Goal: Task Accomplishment & Management: Complete application form

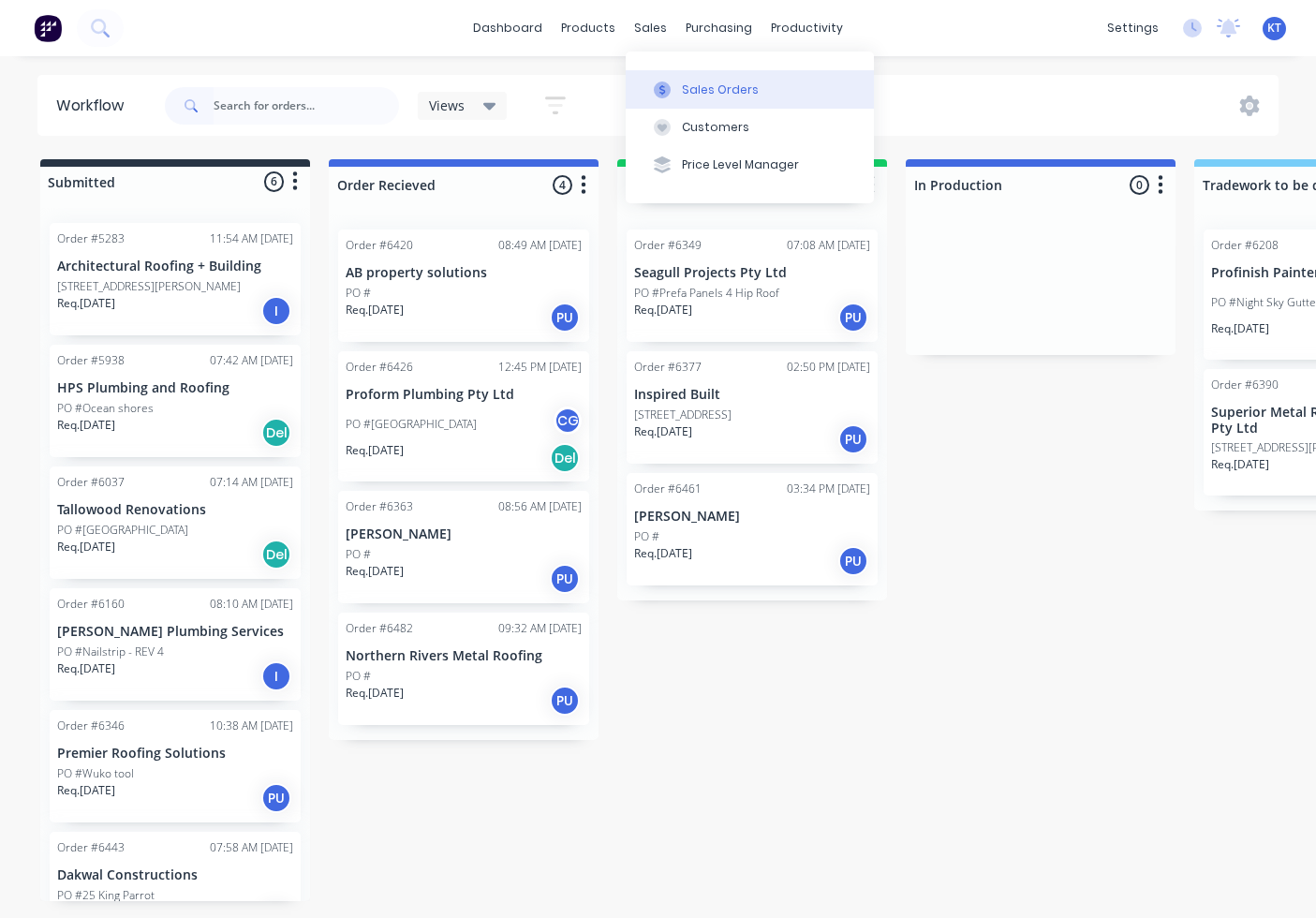
click at [703, 82] on div "Sales Orders" at bounding box center [720, 90] width 77 height 17
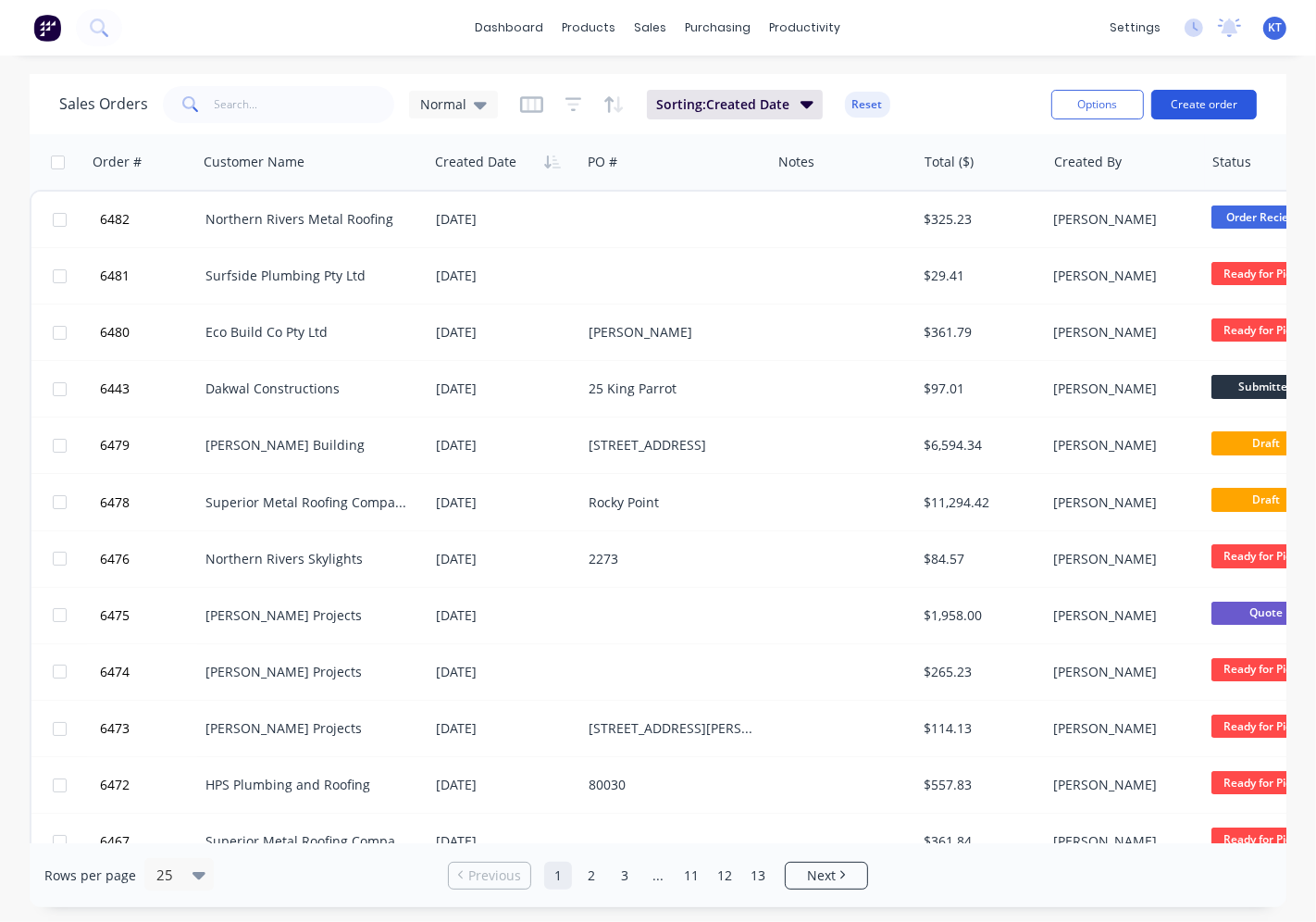
click at [1194, 103] on button "Create order" at bounding box center [1203, 103] width 105 height 29
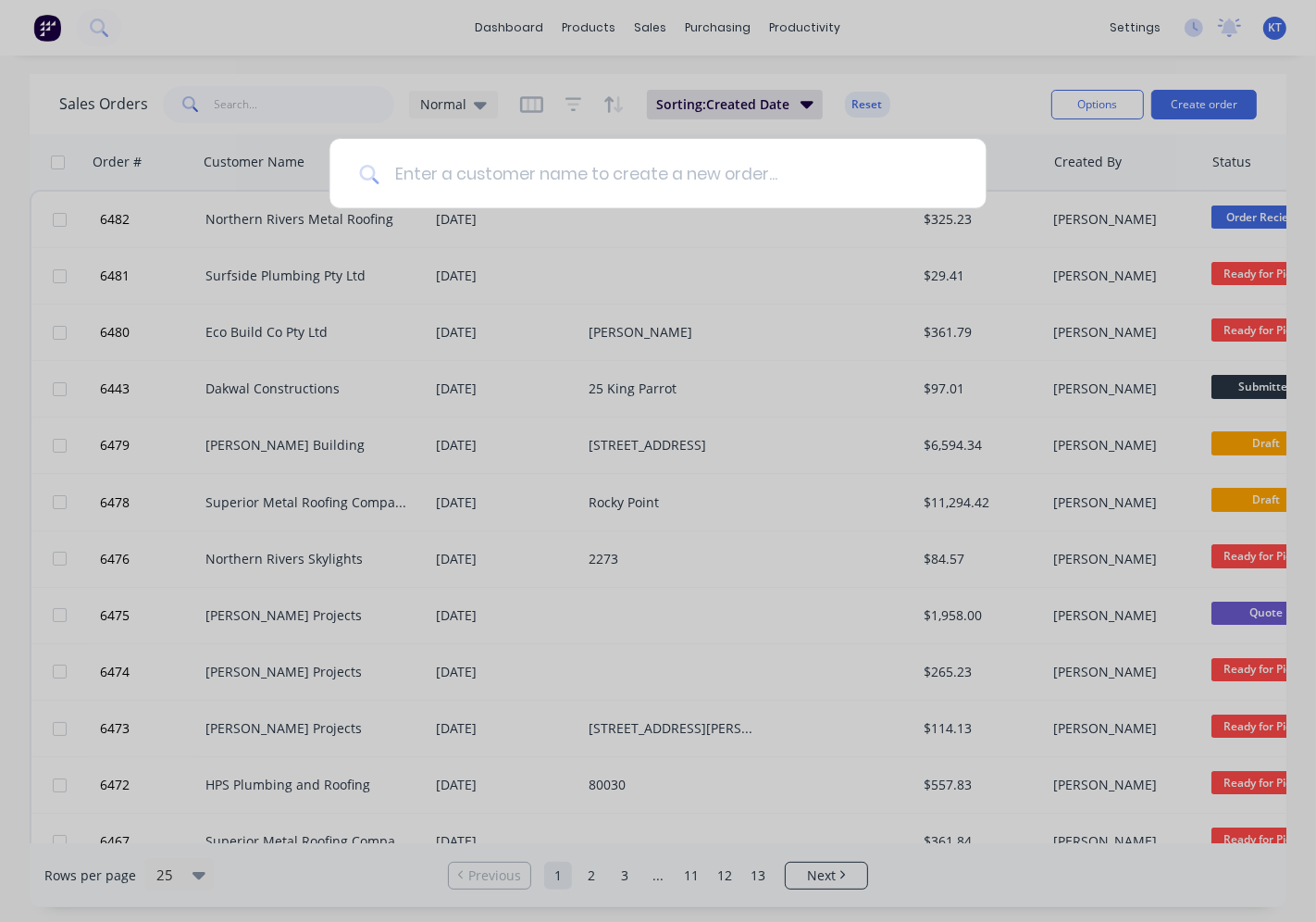
click at [432, 178] on input at bounding box center [667, 174] width 577 height 70
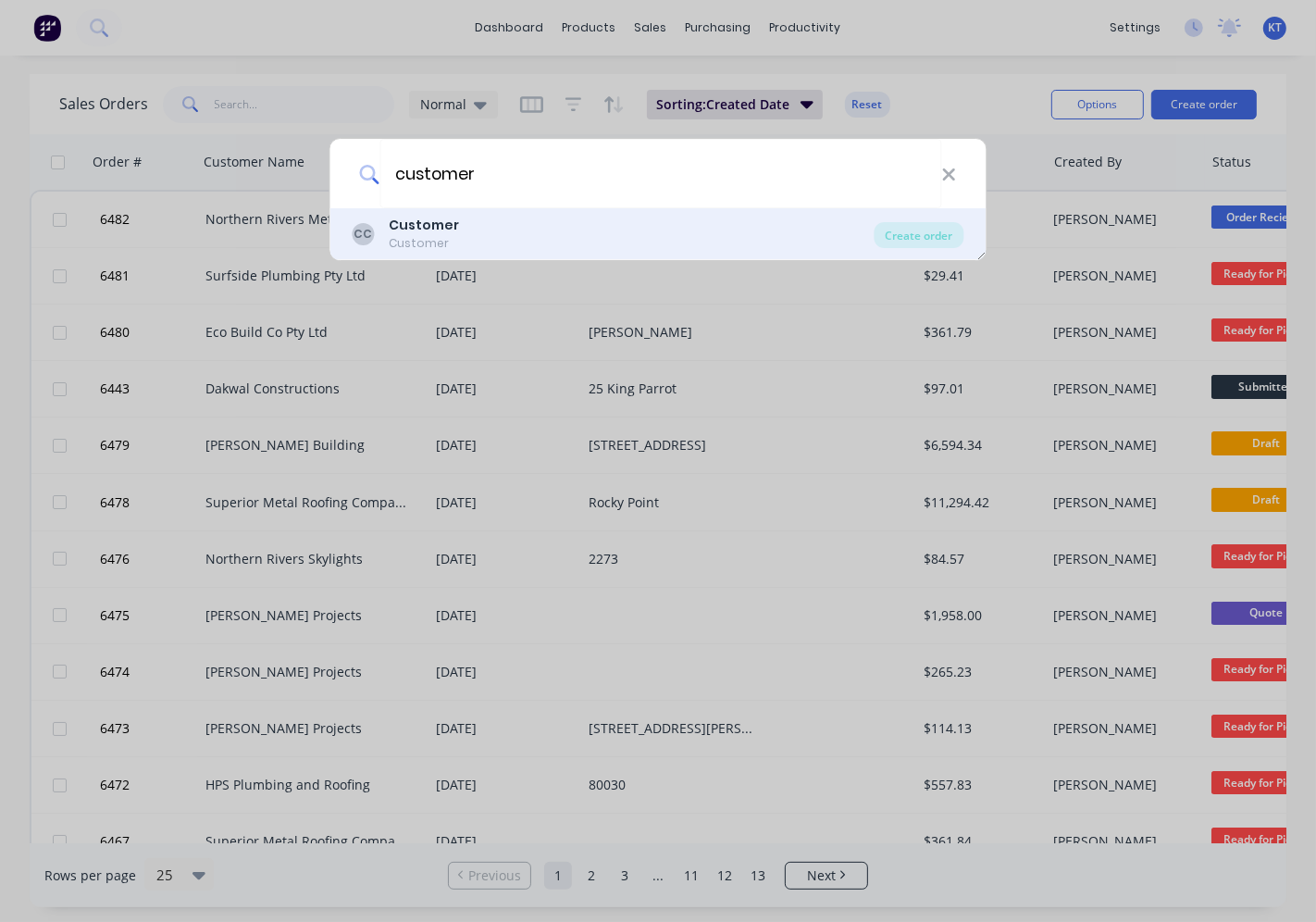
type input "customer"
click at [449, 224] on b "Customer" at bounding box center [424, 225] width 71 height 19
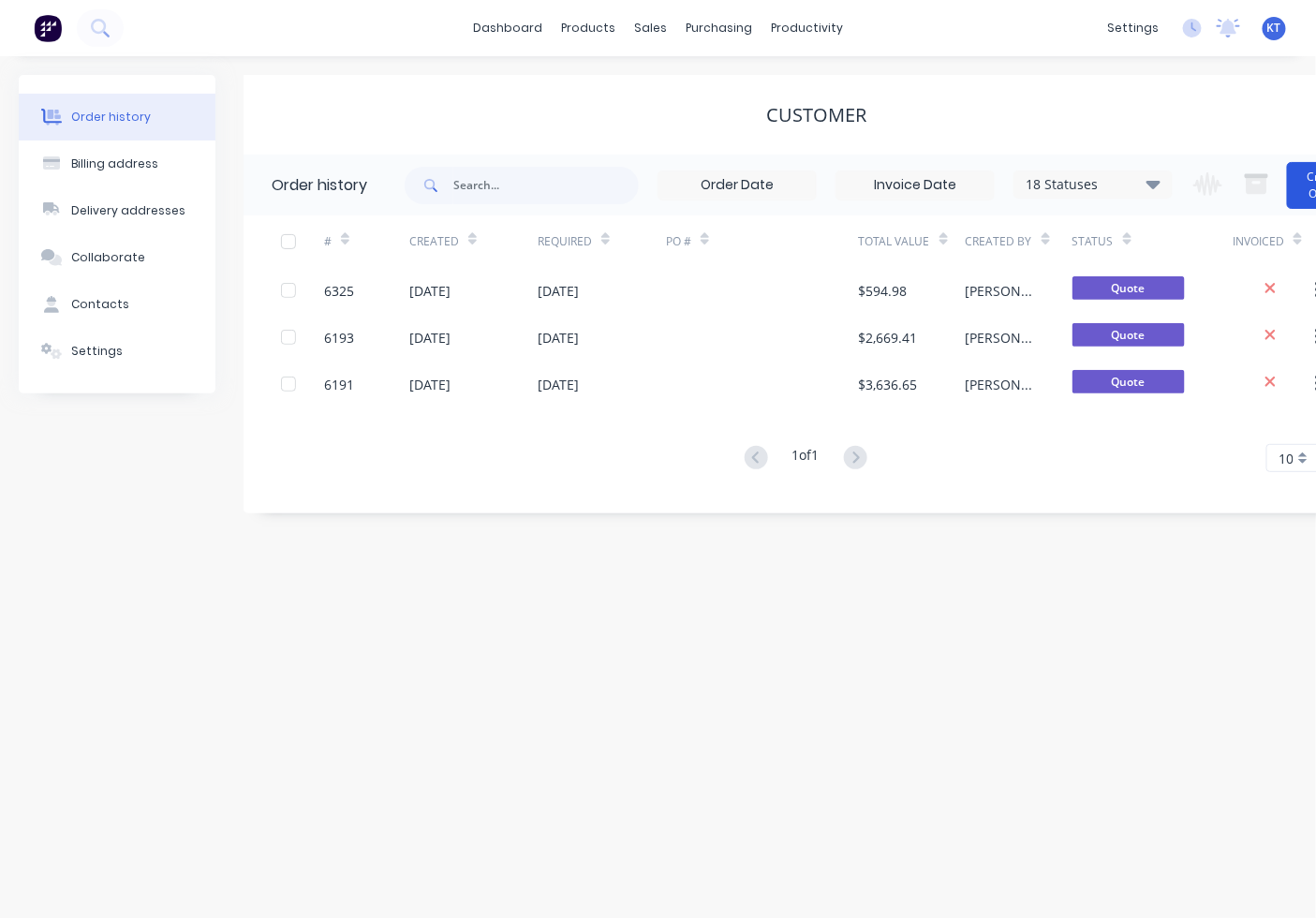
click at [1306, 199] on button "Create Order" at bounding box center [1324, 185] width 75 height 47
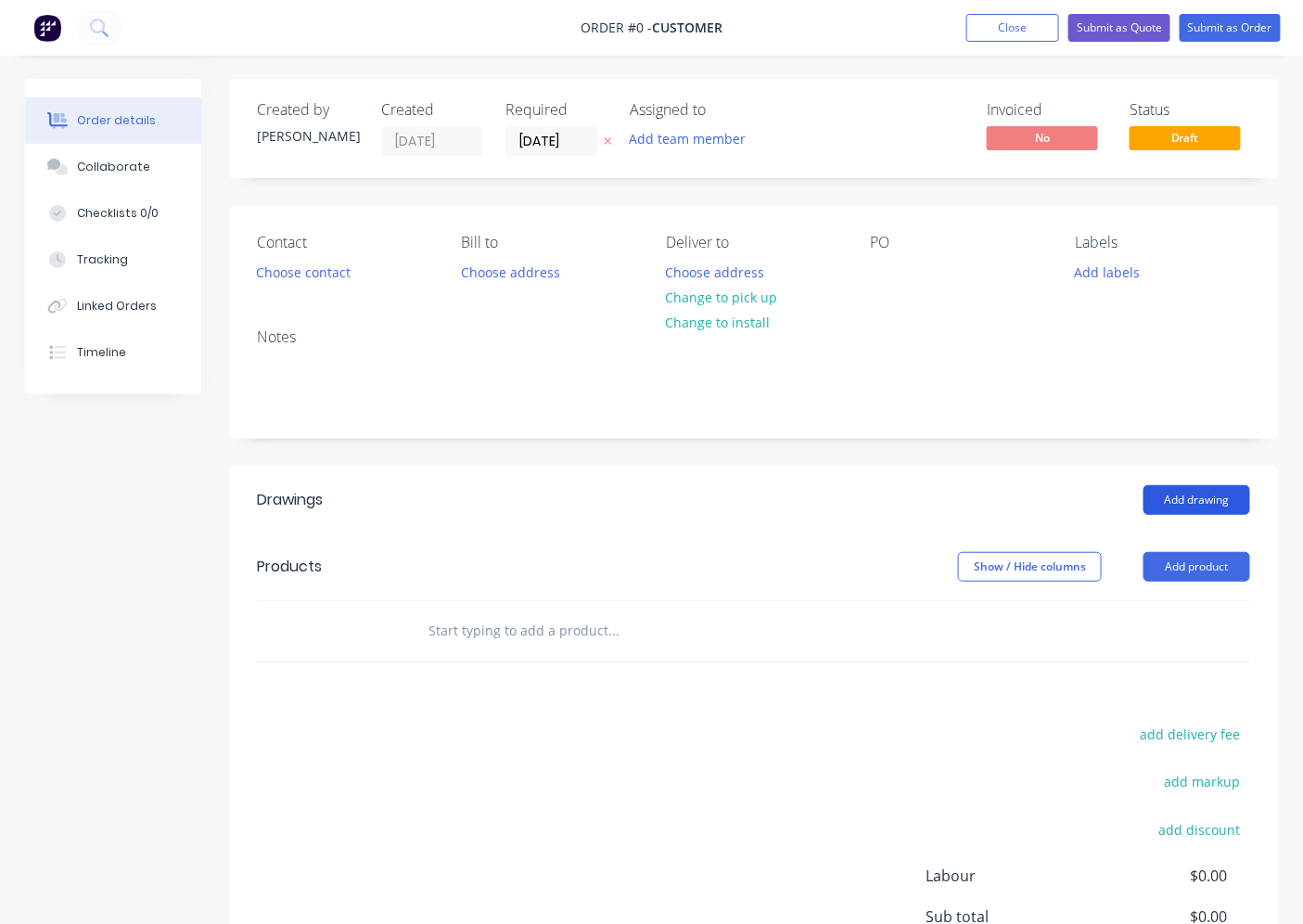
click at [1195, 498] on button "Add drawing" at bounding box center [1196, 499] width 107 height 29
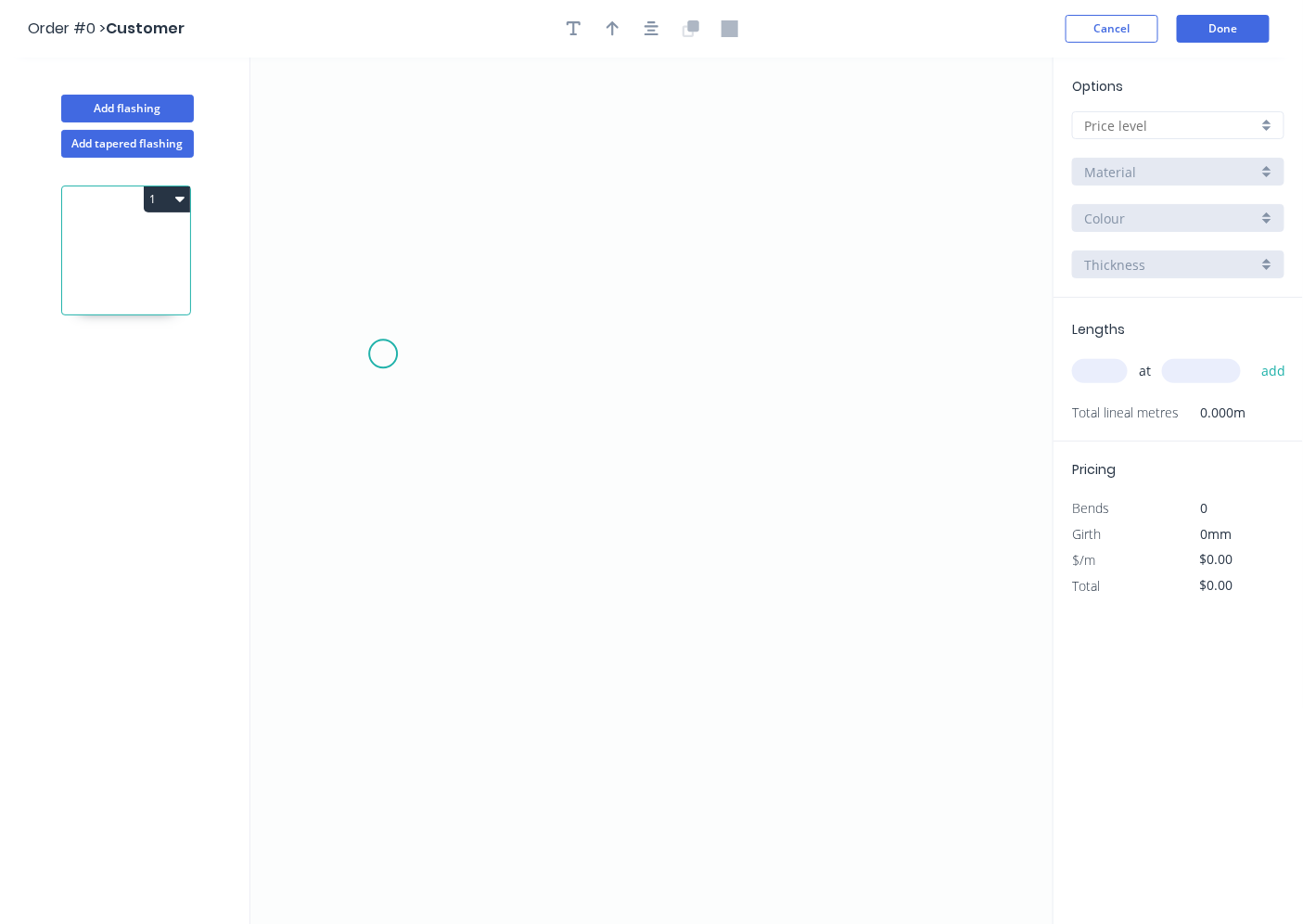
click at [383, 355] on icon "0" at bounding box center [652, 491] width 803 height 867
click at [447, 354] on icon at bounding box center [415, 354] width 64 height 0
click at [452, 238] on icon "0 ?" at bounding box center [652, 491] width 803 height 867
click at [561, 236] on icon "0 ? ?" at bounding box center [652, 491] width 803 height 867
click at [567, 360] on icon "0 ? ? ?" at bounding box center [652, 491] width 803 height 867
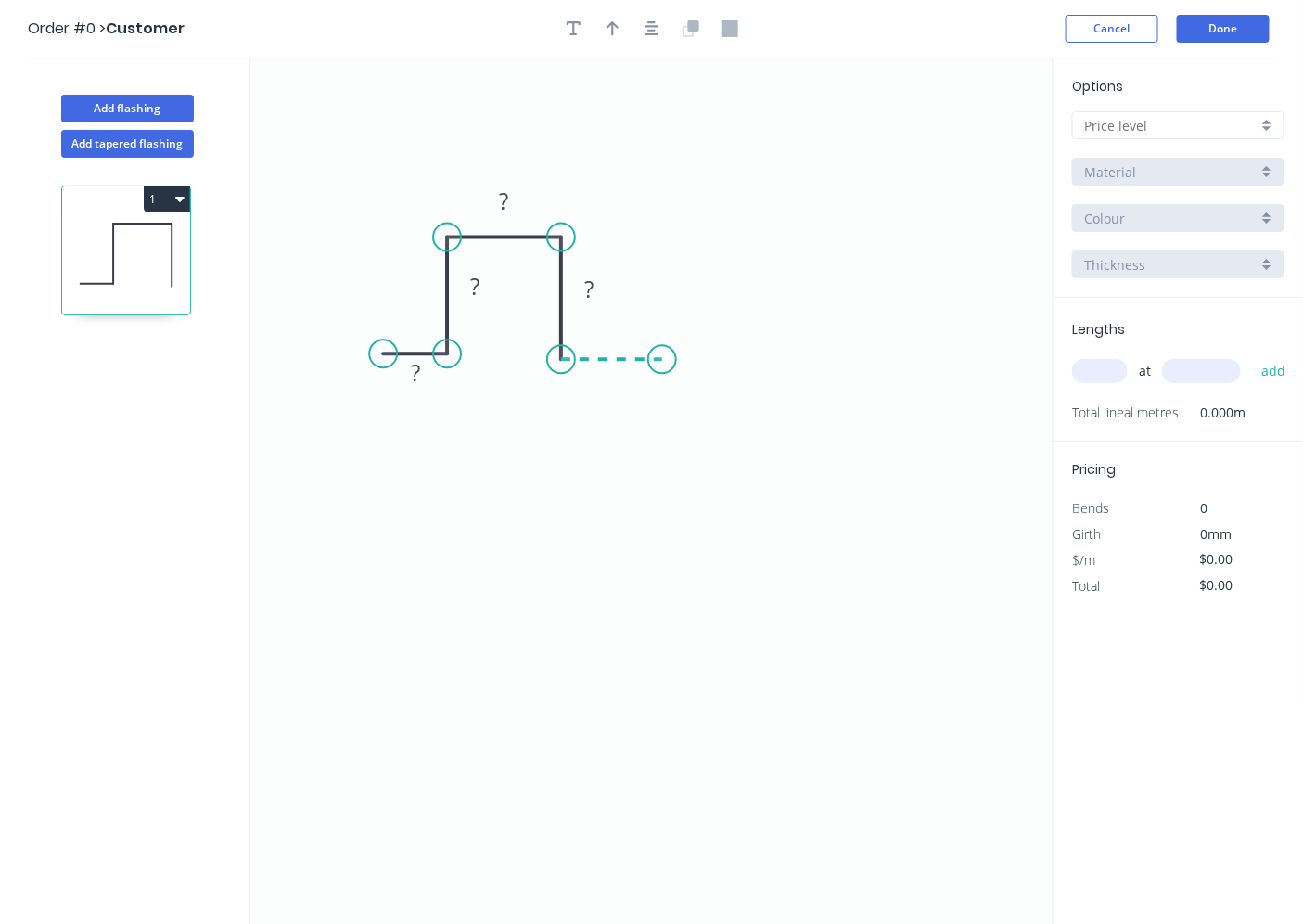
click at [662, 362] on icon "0 ? ? ? ?" at bounding box center [652, 491] width 803 height 867
click at [662, 362] on circle at bounding box center [662, 359] width 28 height 28
click at [409, 372] on rect at bounding box center [415, 374] width 37 height 26
click at [1157, 124] on input "text" at bounding box center [1171, 125] width 173 height 20
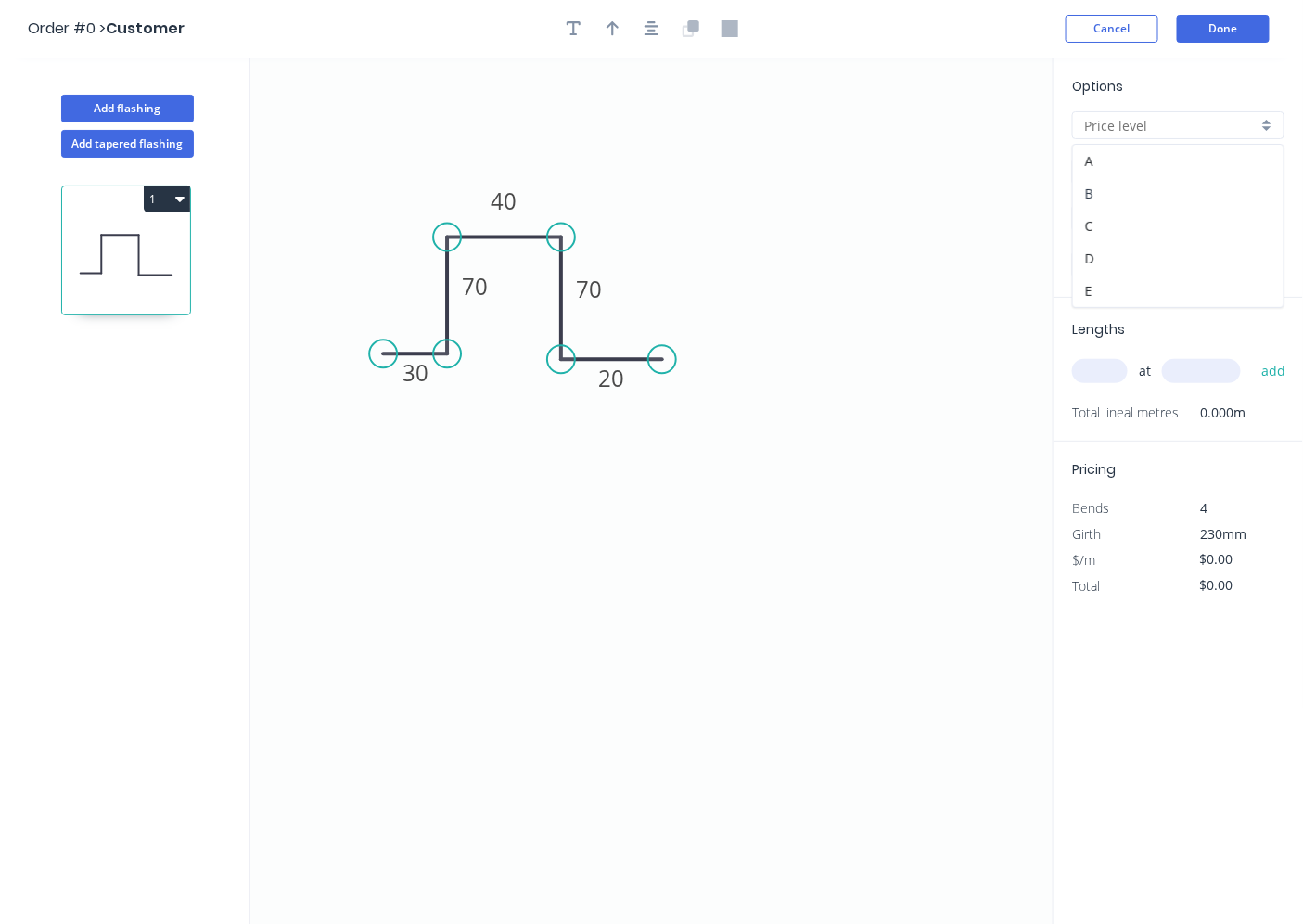
click at [1130, 188] on div "B" at bounding box center [1178, 193] width 210 height 32
type input "B"
type input "$91.84"
click at [1133, 173] on input "Brass" at bounding box center [1171, 172] width 173 height 20
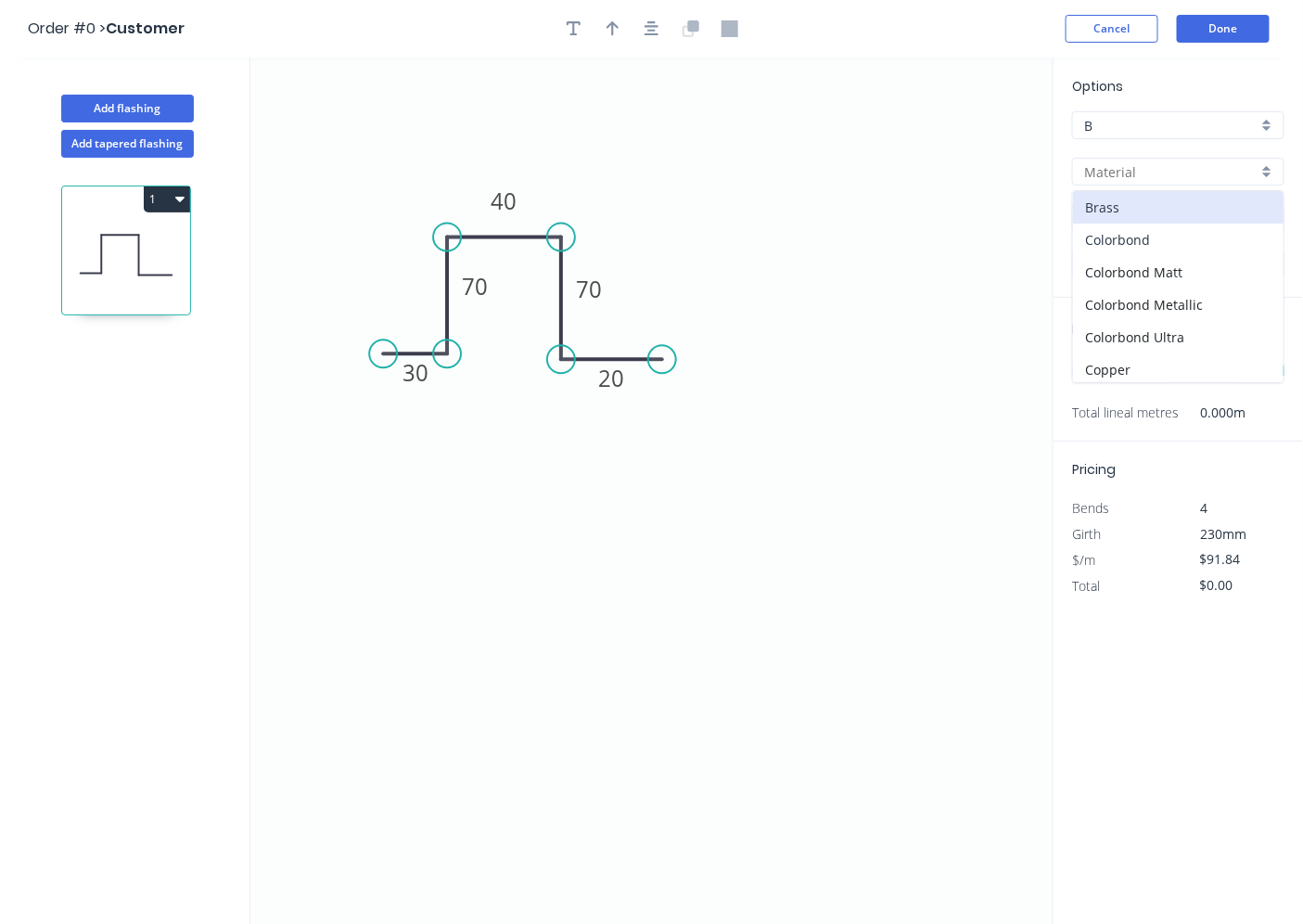
click at [1129, 237] on div "Colorbond" at bounding box center [1178, 239] width 210 height 32
type input "Colorbond"
type input "Basalt"
type input "$14.32"
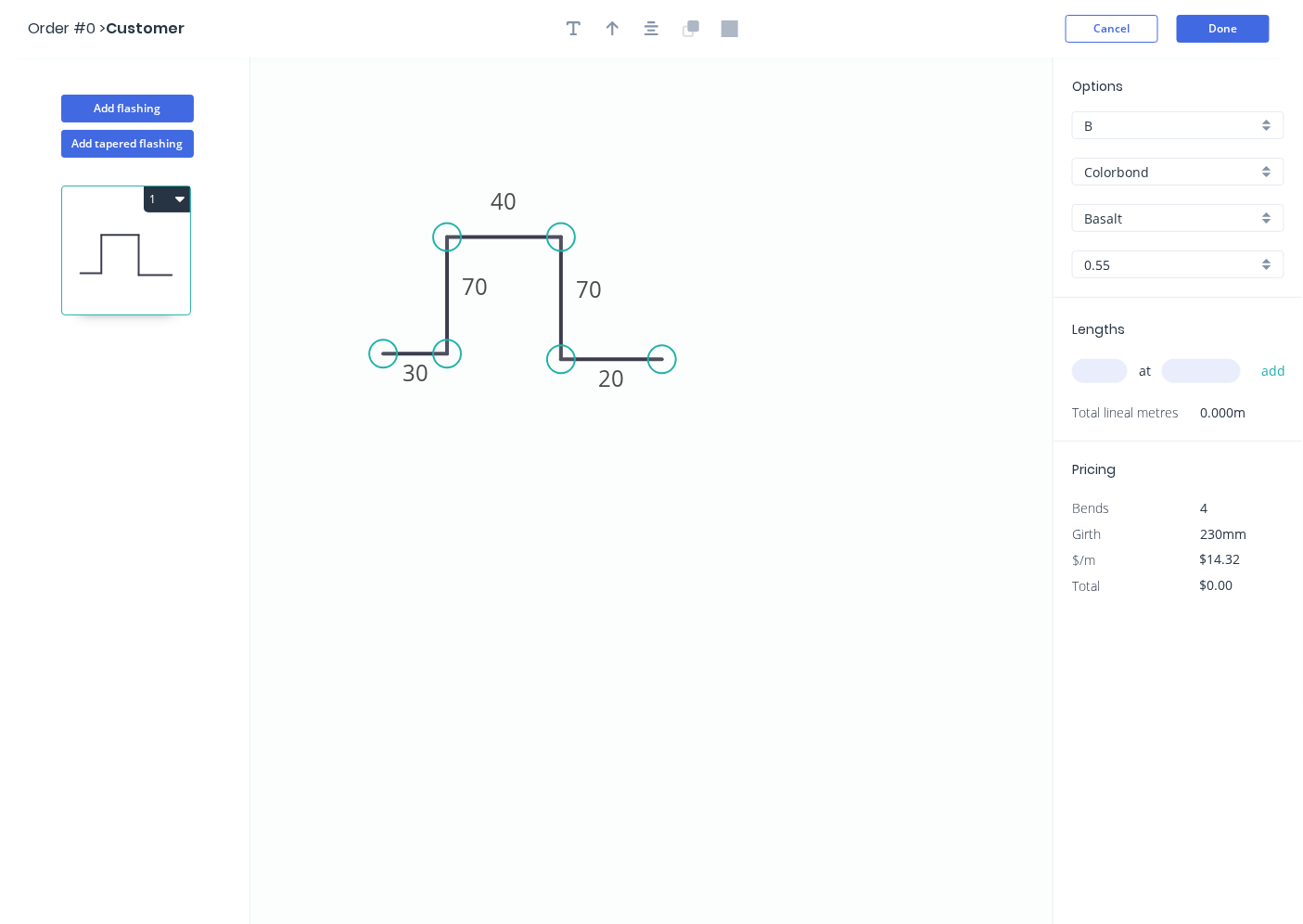
click at [1113, 215] on input "Basalt" at bounding box center [1171, 218] width 173 height 20
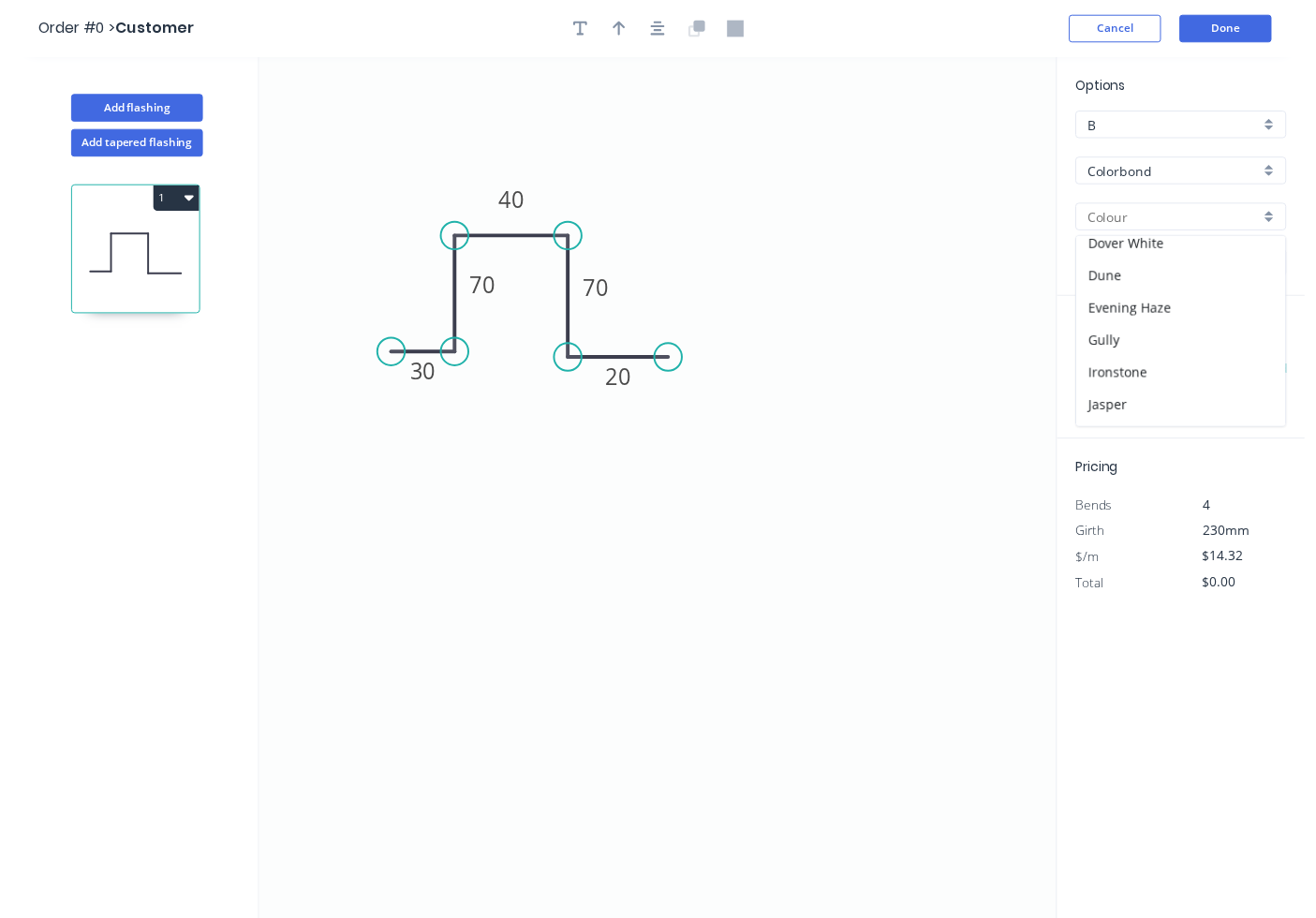
scroll to position [347, 0]
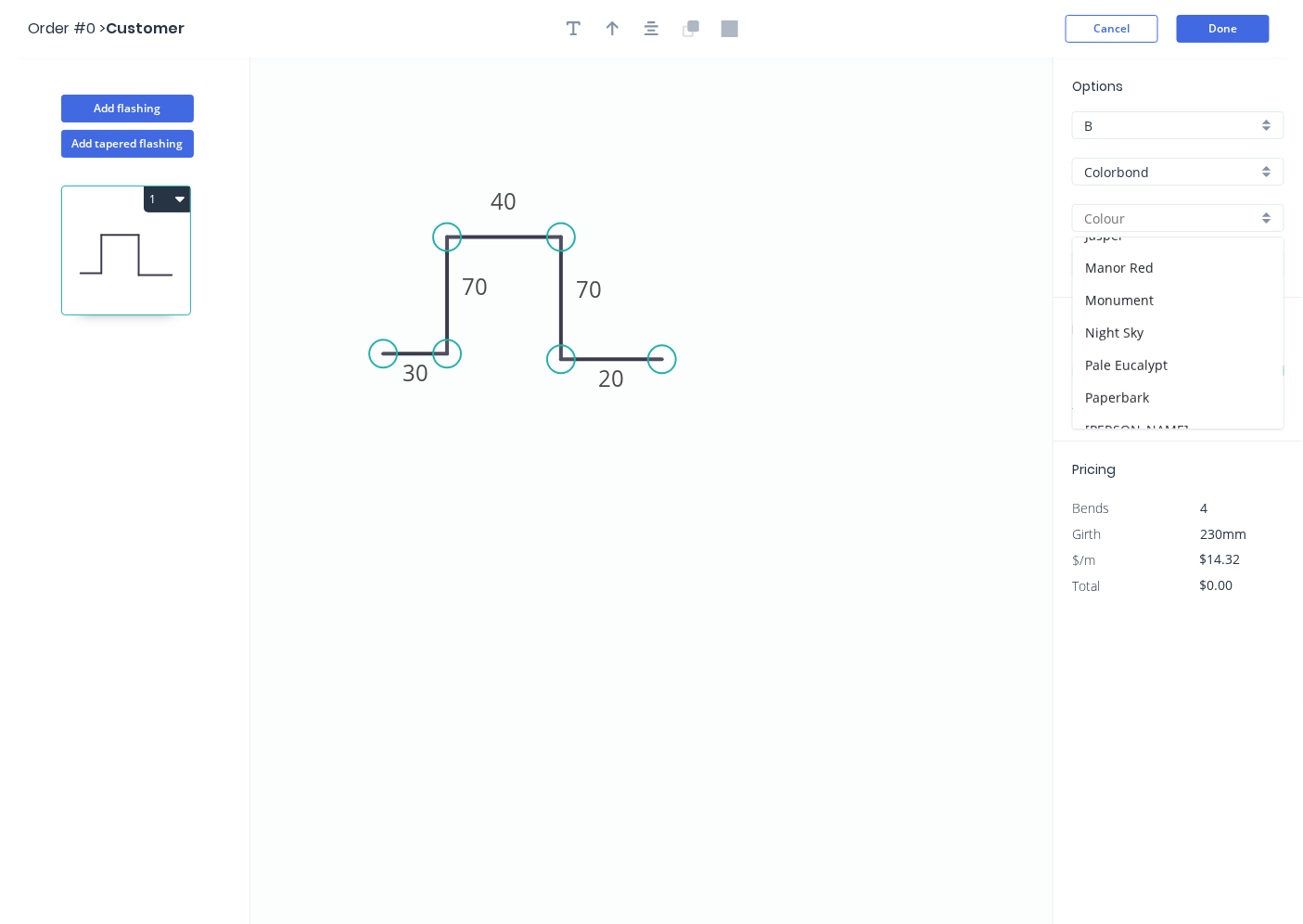
click at [1135, 168] on input "Colorbond" at bounding box center [1171, 172] width 173 height 20
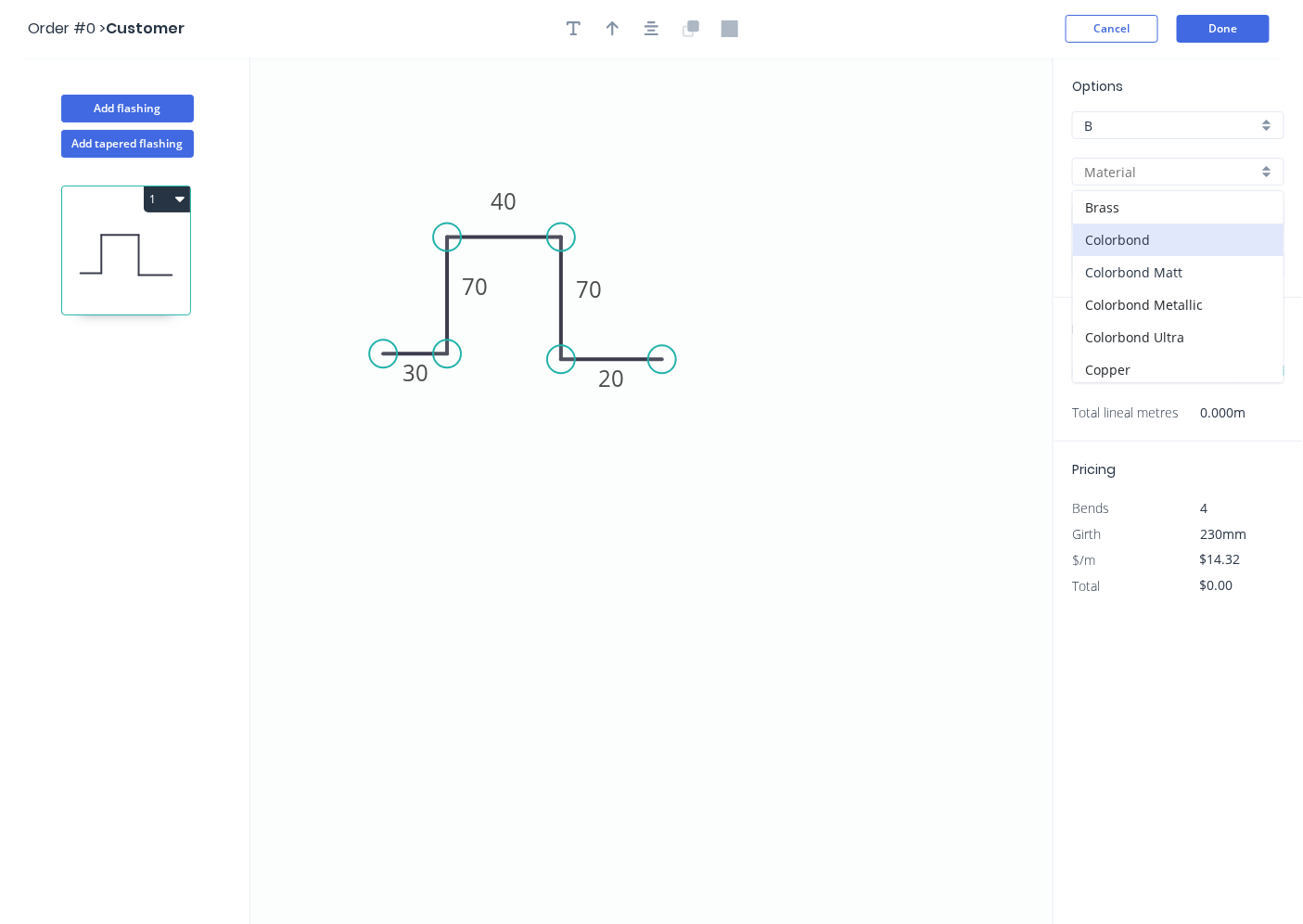
click at [1156, 272] on div "Colorbond Matt" at bounding box center [1178, 272] width 210 height 32
type input "Colorbond Matt"
type input "Bluegum Matt"
type input "$16.47"
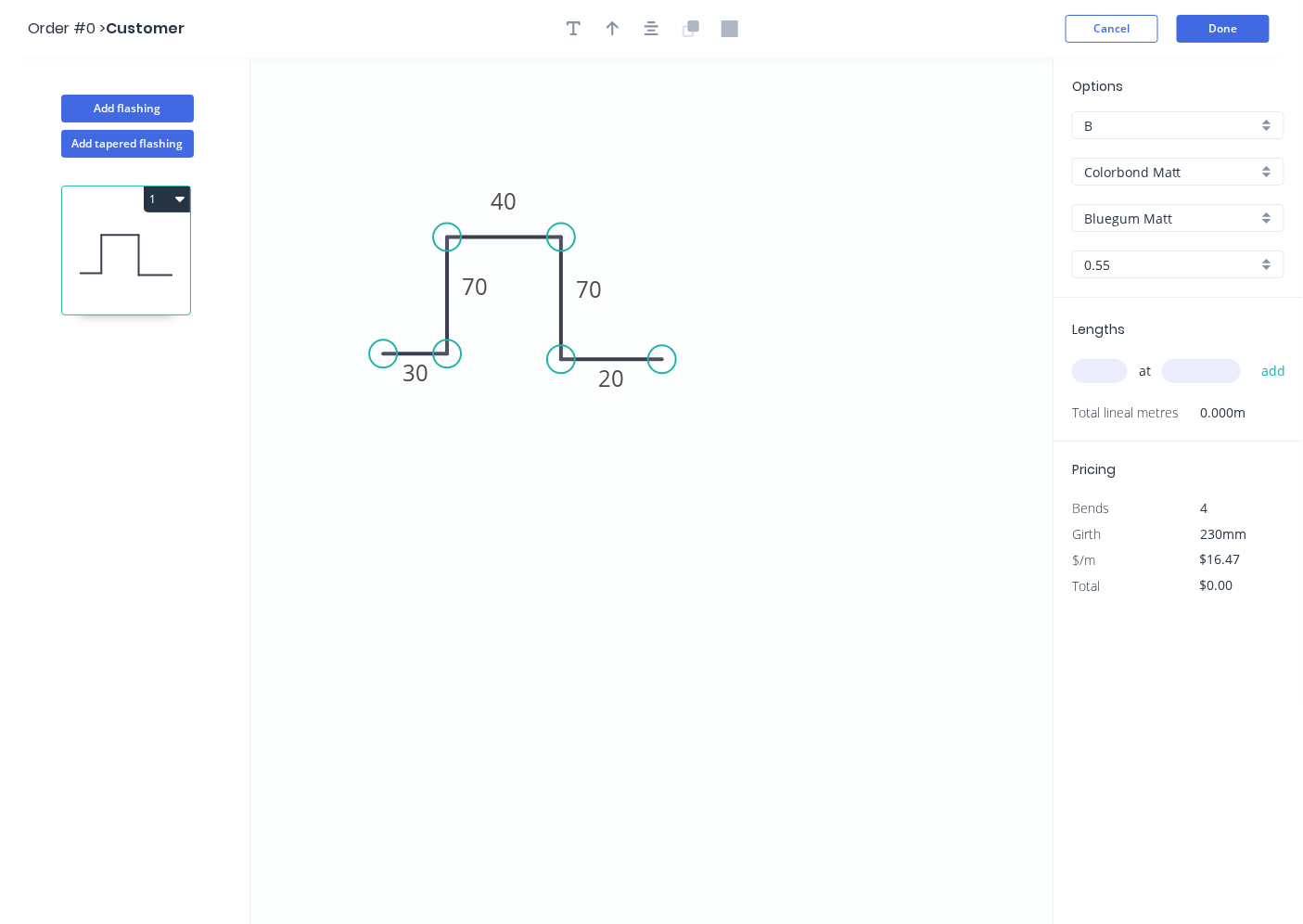
click at [1156, 211] on input "Bluegum Matt" at bounding box center [1171, 218] width 173 height 20
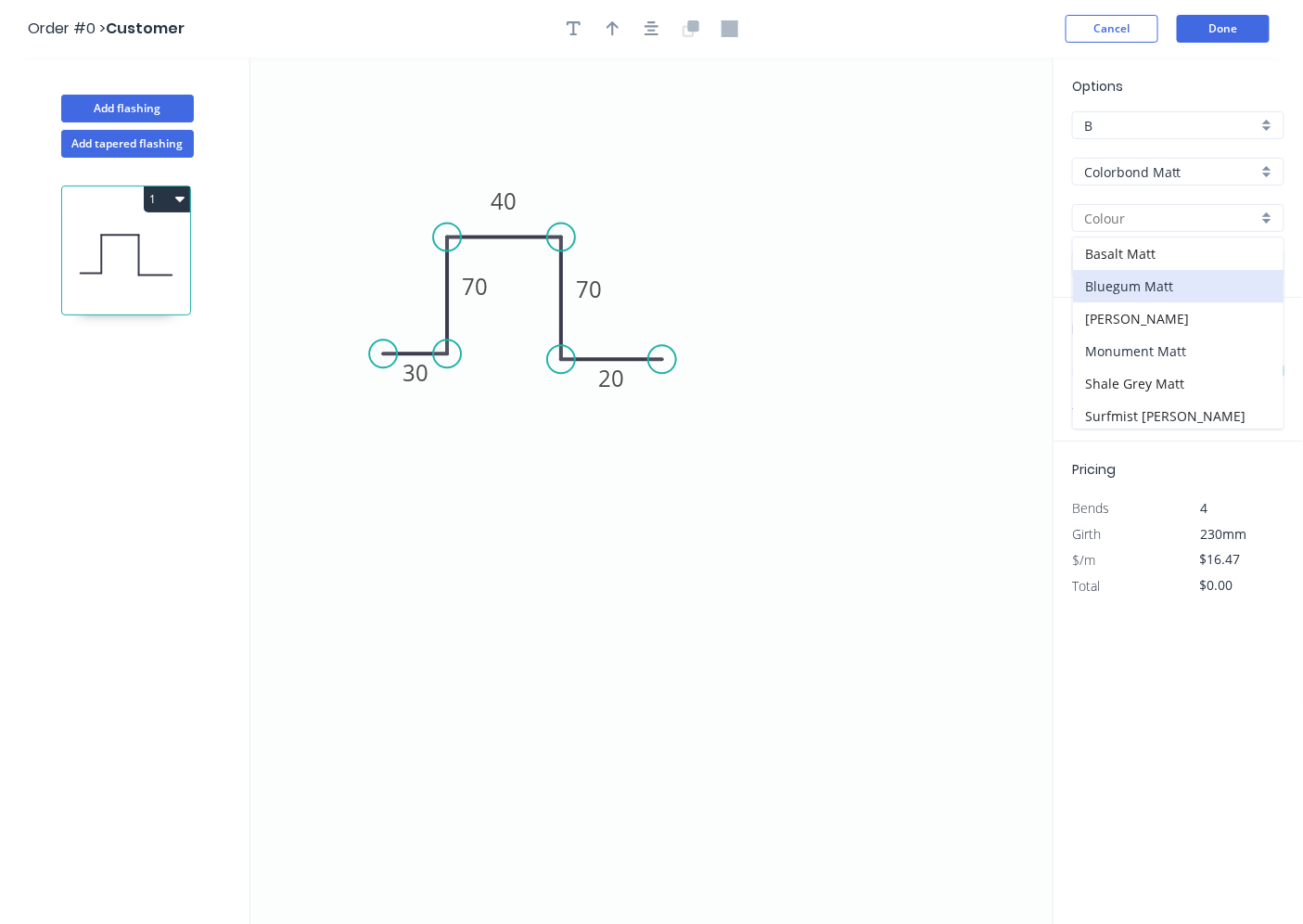
click at [1141, 347] on div "Monument Matt" at bounding box center [1178, 351] width 210 height 32
type input "Monument Matt"
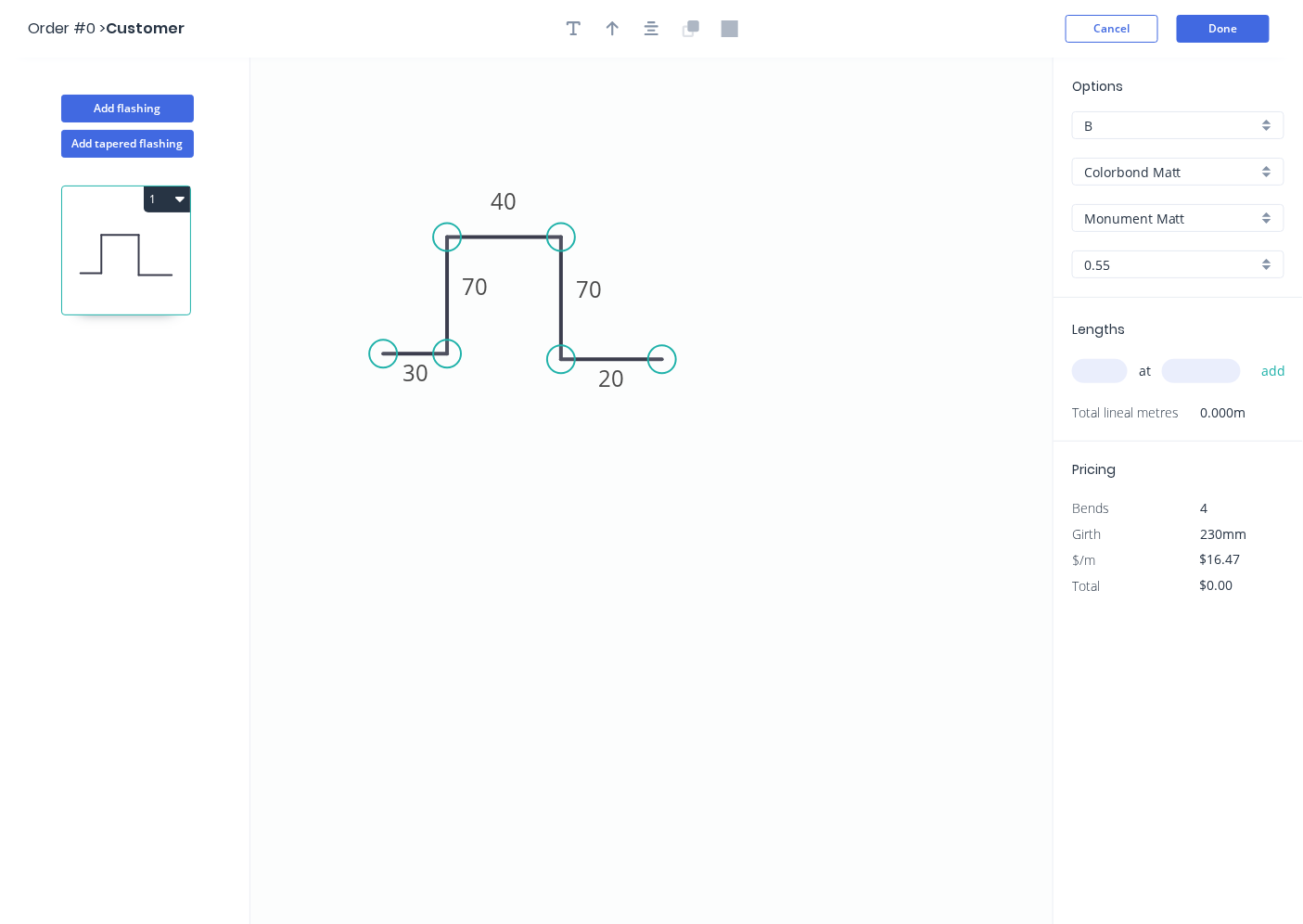
click at [1116, 365] on input "text" at bounding box center [1099, 371] width 56 height 25
type input "1"
type input "2700"
click at [1252, 355] on button "add" at bounding box center [1274, 371] width 43 height 31
type input "$44.47"
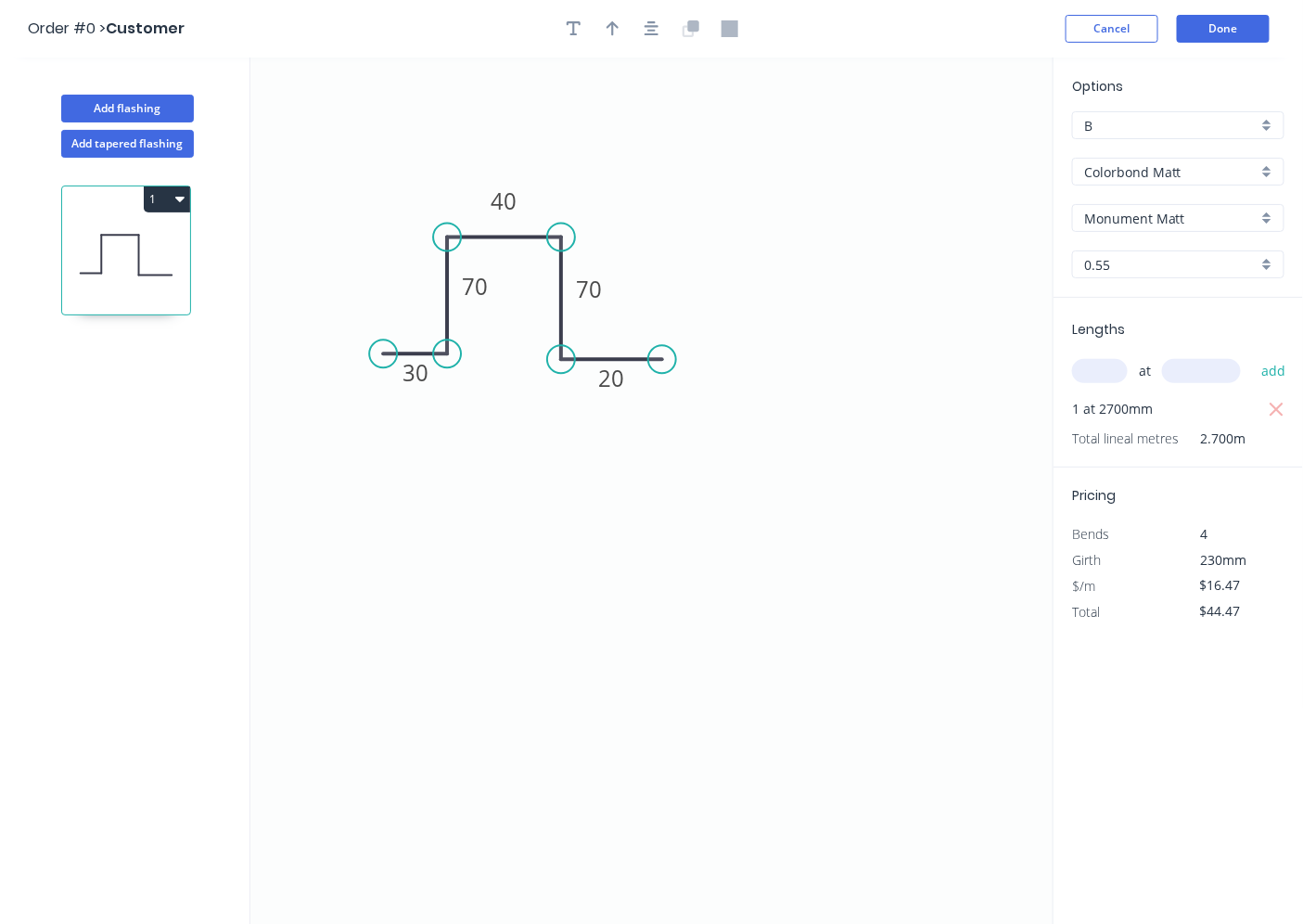
click at [1184, 111] on div "B" at bounding box center [1178, 125] width 212 height 28
click at [1164, 157] on div "A" at bounding box center [1178, 160] width 210 height 32
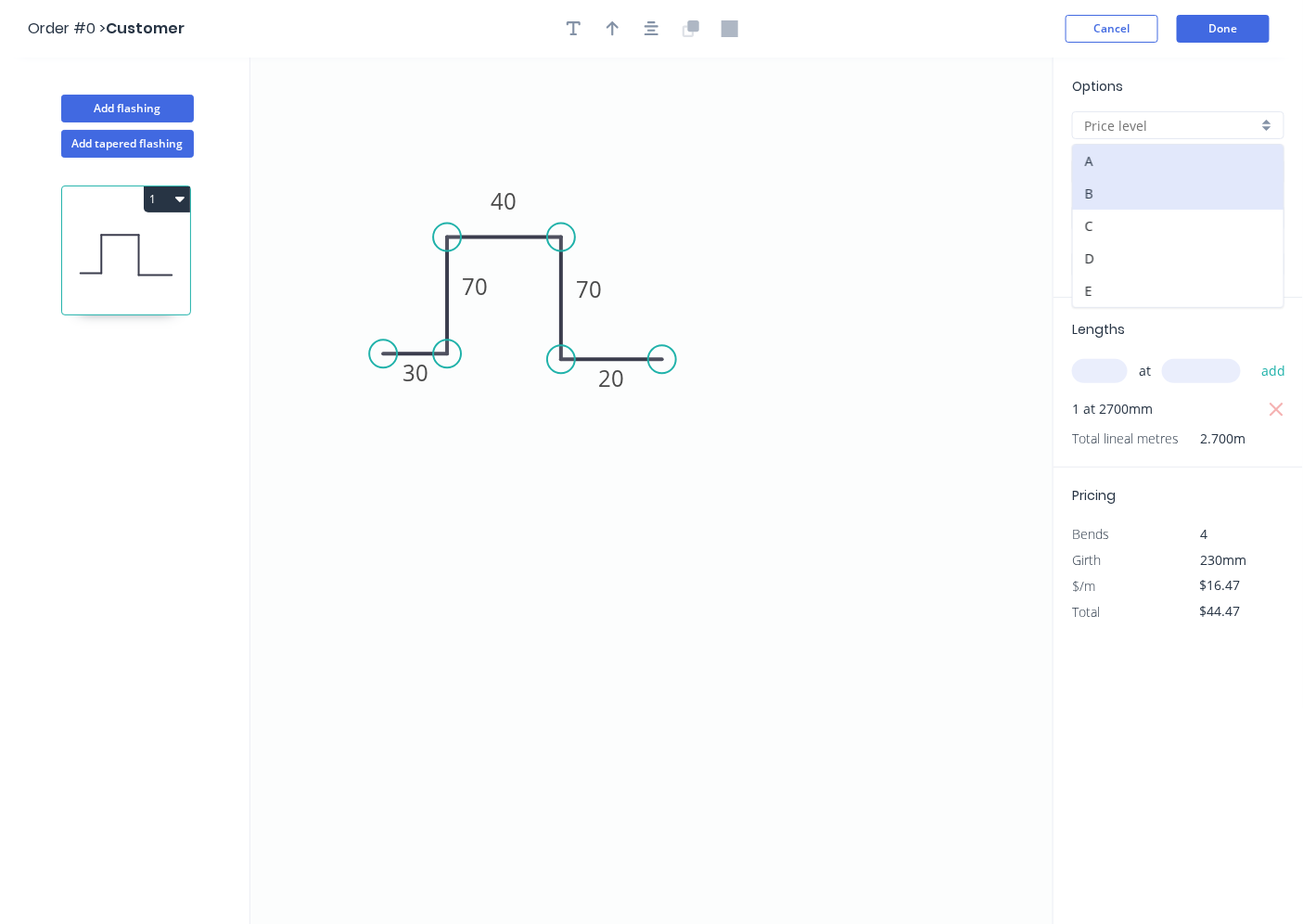
type input "A"
type input "$14.71"
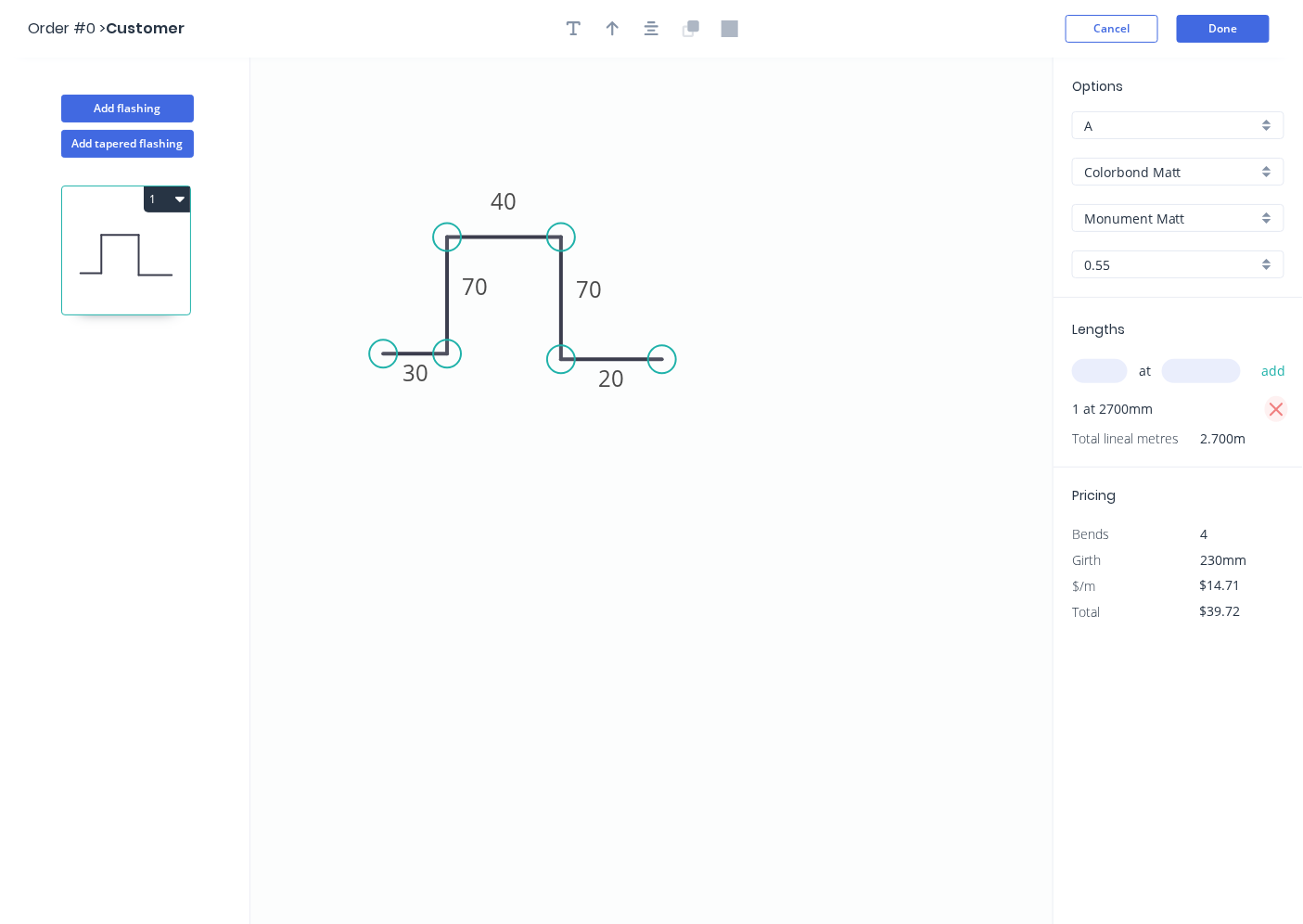
click at [1276, 405] on icon "button" at bounding box center [1277, 410] width 17 height 23
type input "$0.00"
click at [184, 195] on button "1" at bounding box center [166, 200] width 46 height 26
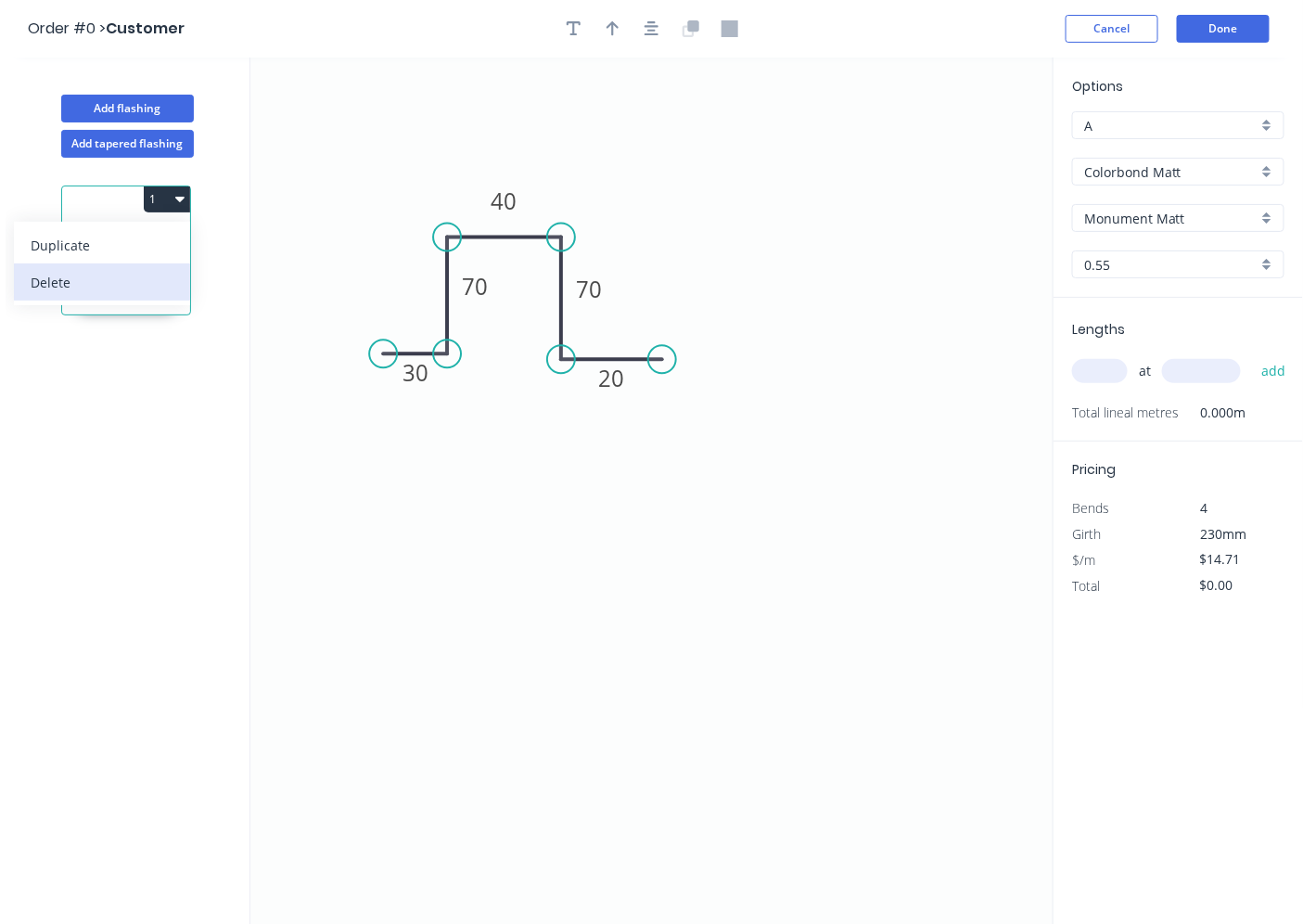
click at [111, 280] on div "Delete" at bounding box center [101, 282] width 142 height 27
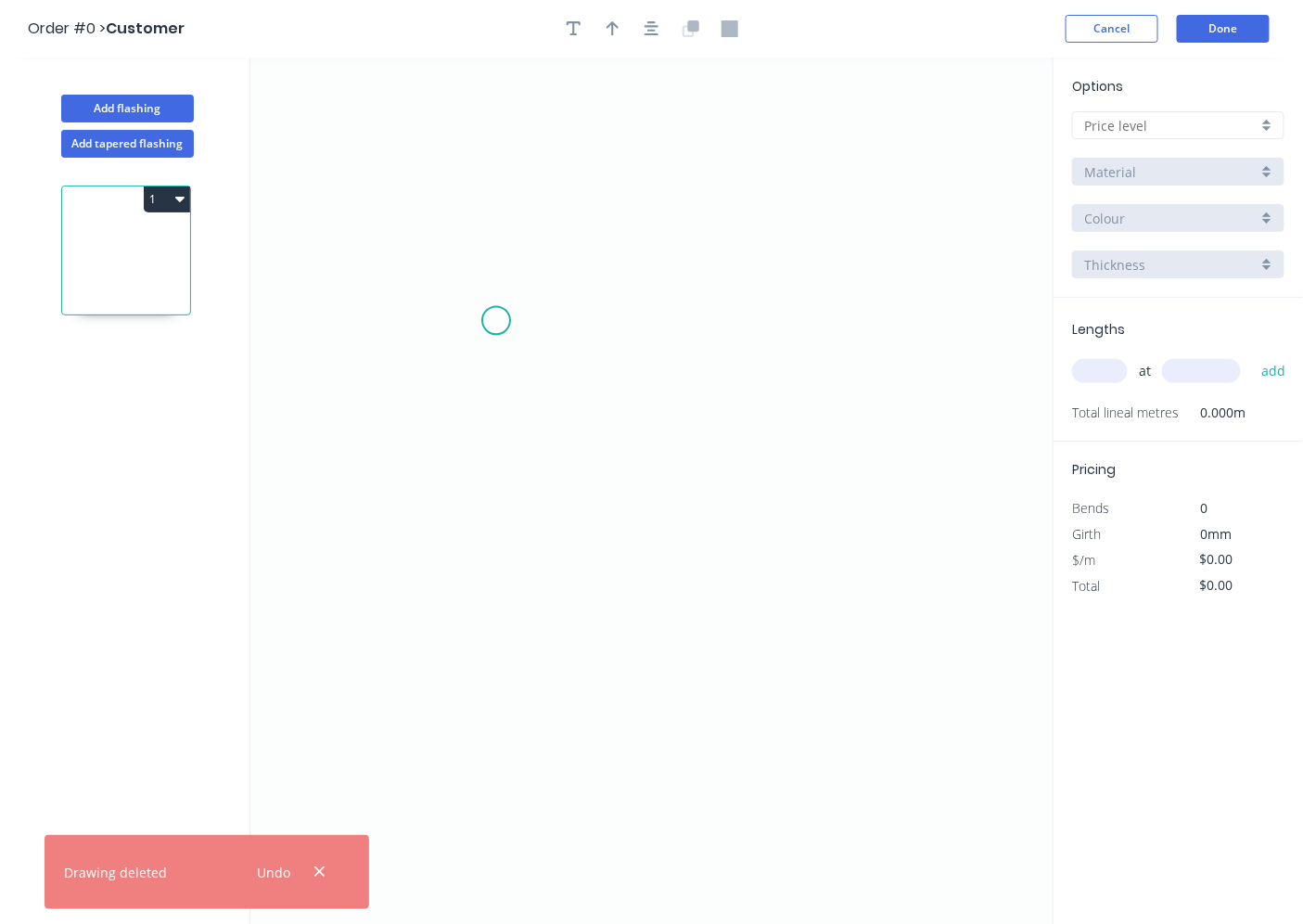
click at [493, 320] on icon "0" at bounding box center [652, 491] width 803 height 867
click at [766, 322] on icon "0" at bounding box center [652, 491] width 803 height 867
click at [763, 322] on circle at bounding box center [767, 321] width 28 height 28
click at [765, 322] on circle at bounding box center [767, 321] width 28 height 28
click at [640, 336] on rect at bounding box center [629, 340] width 37 height 26
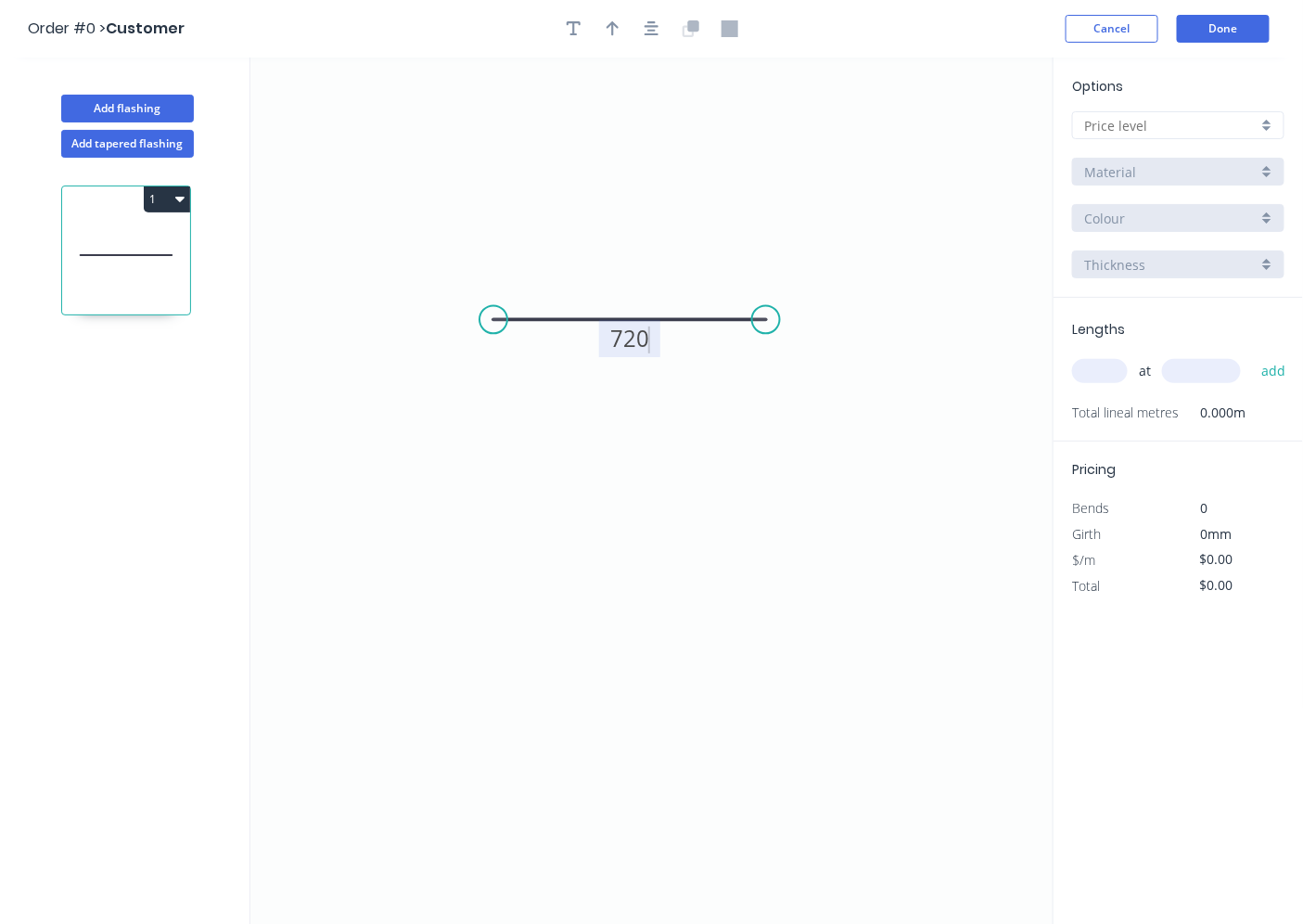
type input "$28.02"
click at [1115, 130] on input "text" at bounding box center [1171, 125] width 173 height 20
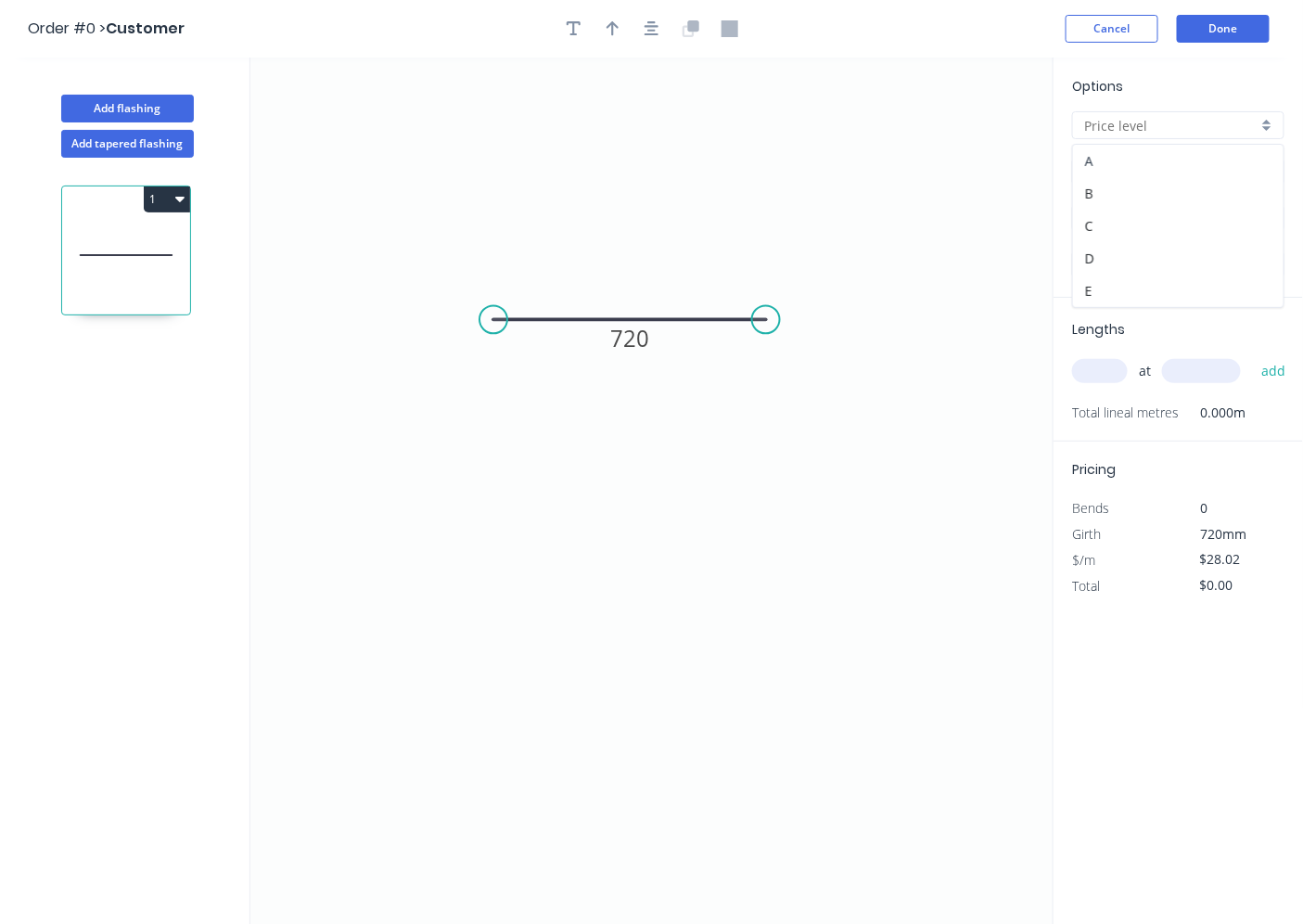
click at [1113, 160] on div "A" at bounding box center [1178, 160] width 210 height 32
type input "A"
type input "$1.00"
click at [1107, 178] on input "Aluminium (Mill Finish)" at bounding box center [1171, 172] width 173 height 20
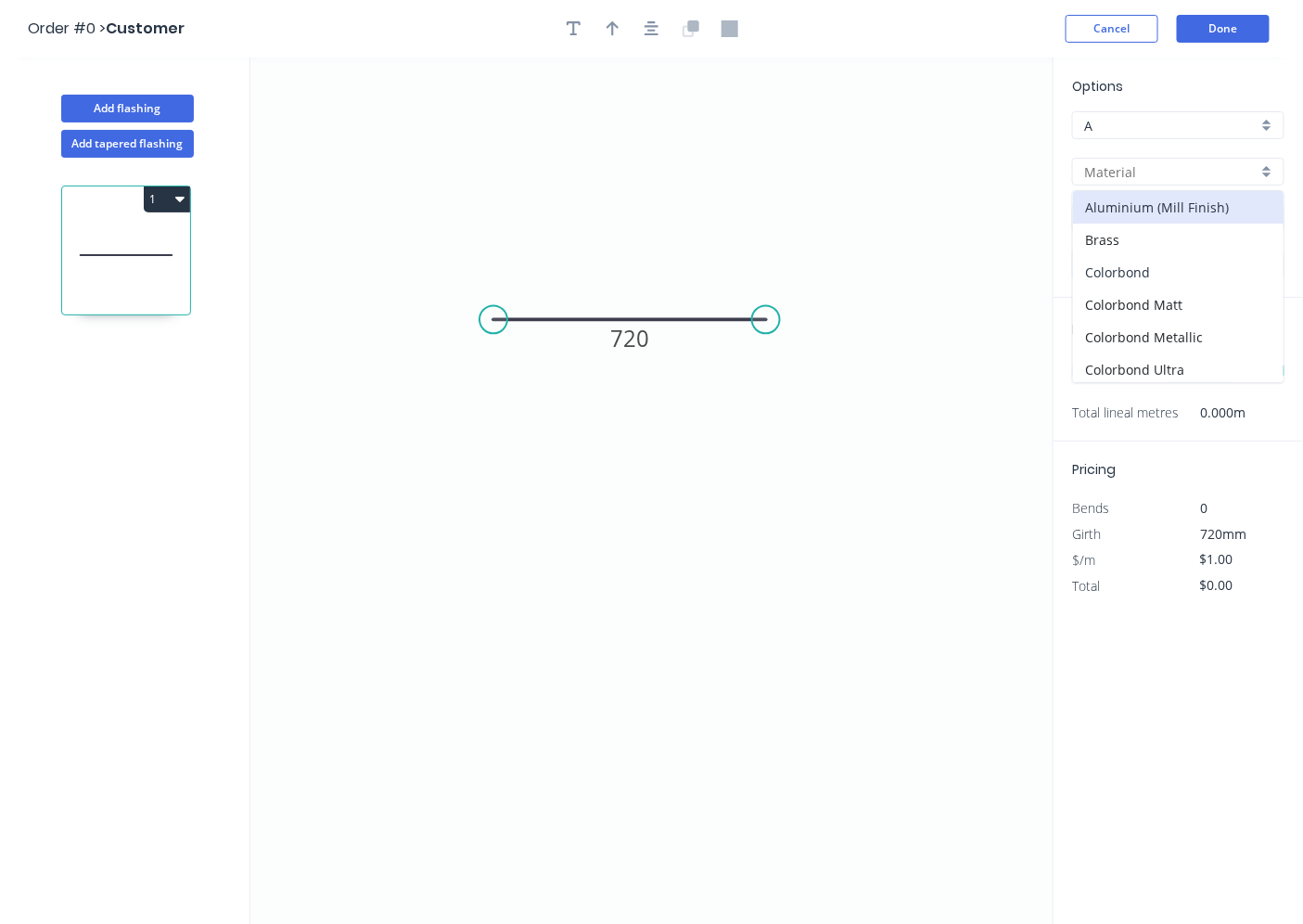
click at [1130, 276] on div "Colorbond" at bounding box center [1178, 272] width 210 height 32
type input "Colorbond"
type input "Basalt"
type input "0.55"
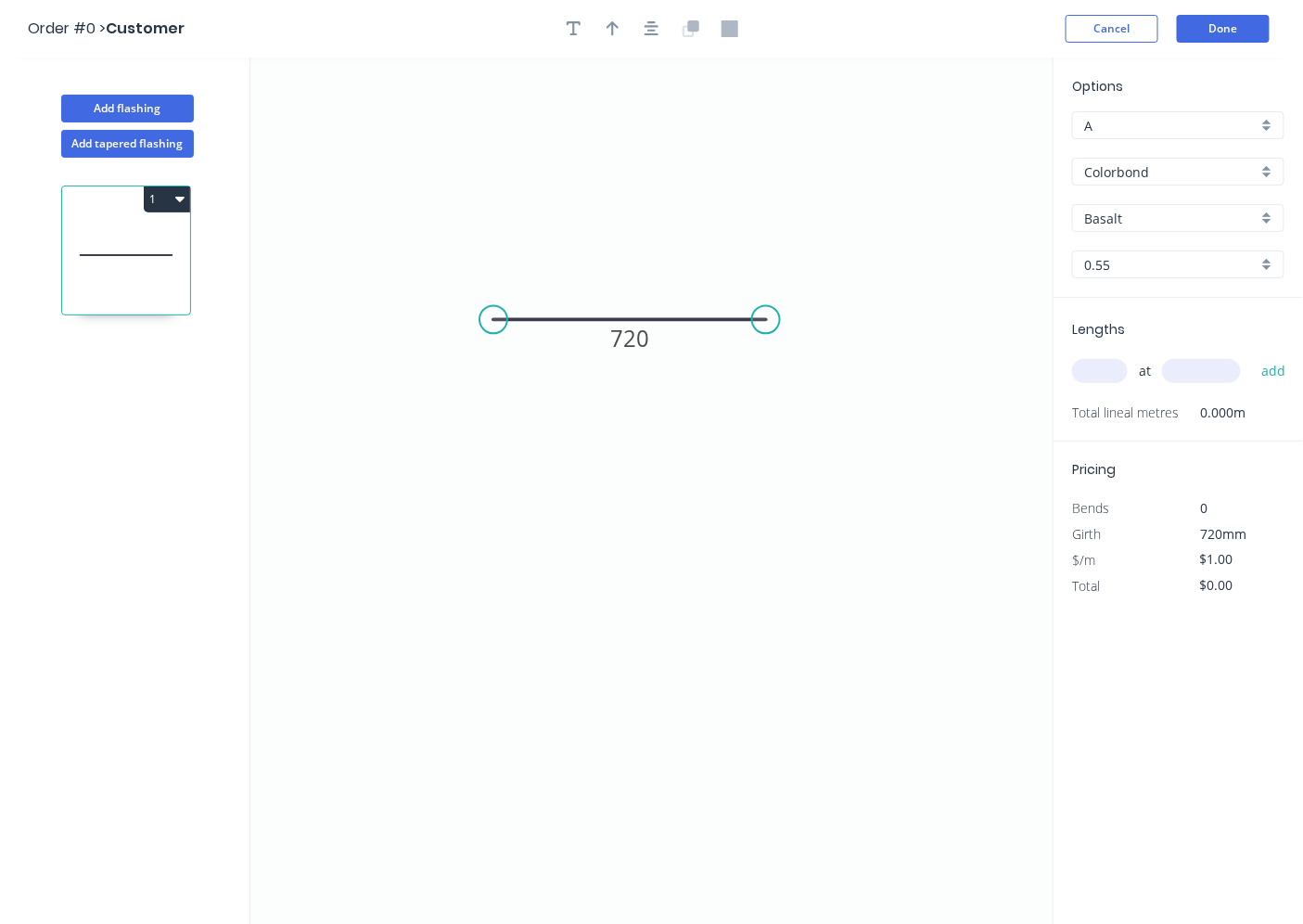
type input "$24.41"
click at [1100, 365] on input "text" at bounding box center [1099, 371] width 56 height 25
type input "1"
type input "1030"
click at [1252, 355] on button "add" at bounding box center [1274, 371] width 43 height 31
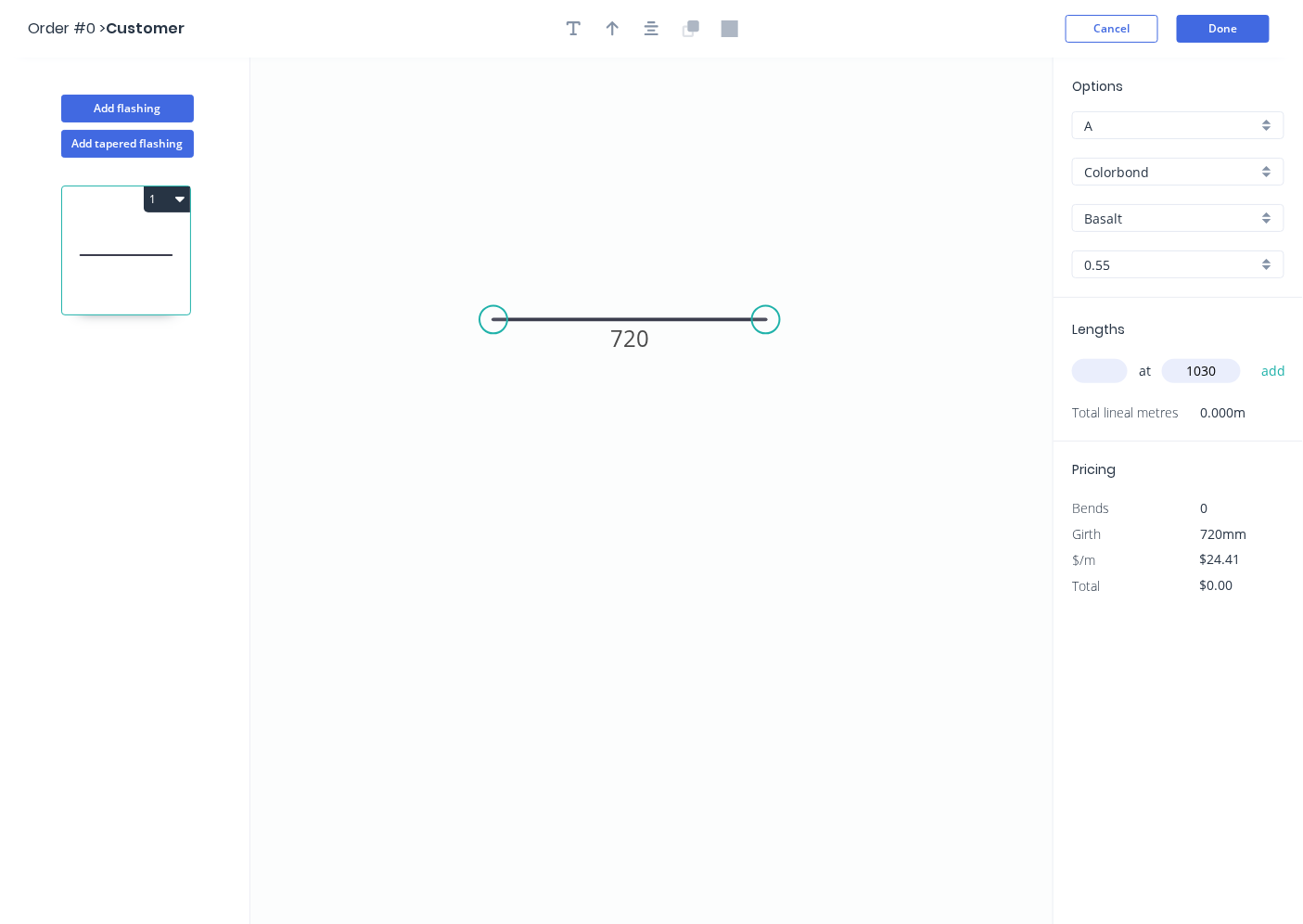
type input "$25.14"
click at [1209, 35] on button "Done" at bounding box center [1223, 29] width 92 height 28
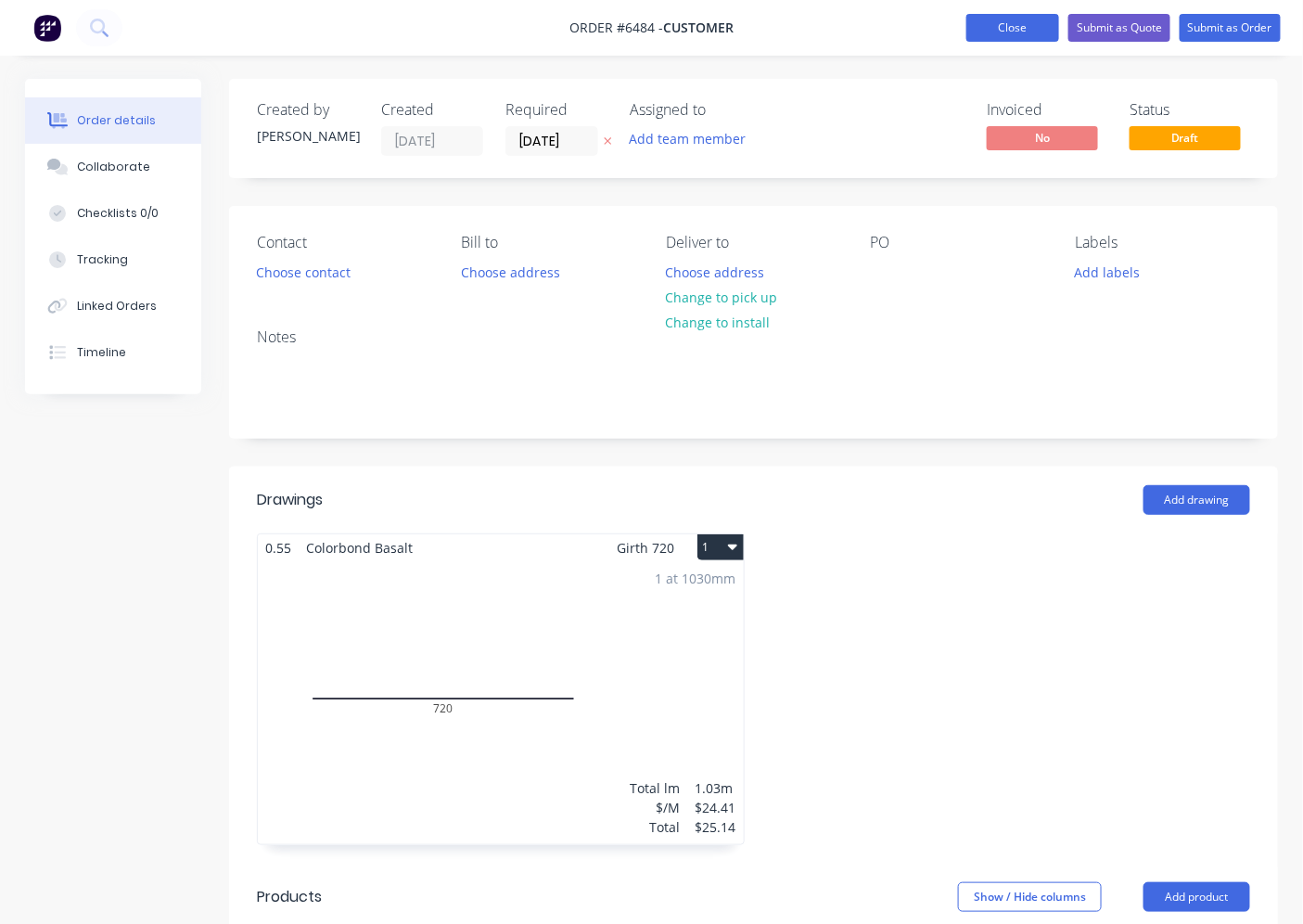
click at [1011, 29] on button "Close" at bounding box center [1013, 28] width 92 height 28
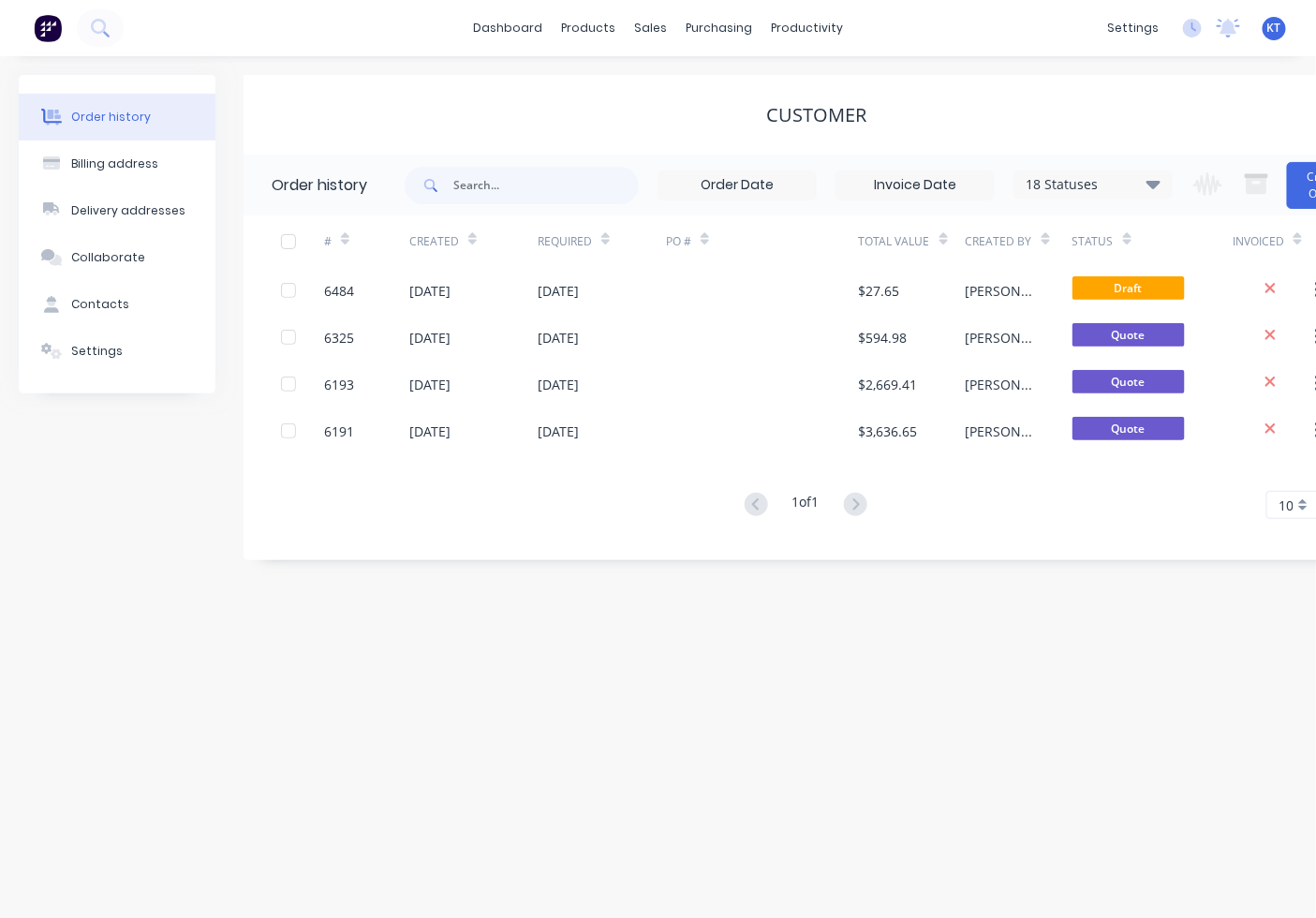
scroll to position [0, 73]
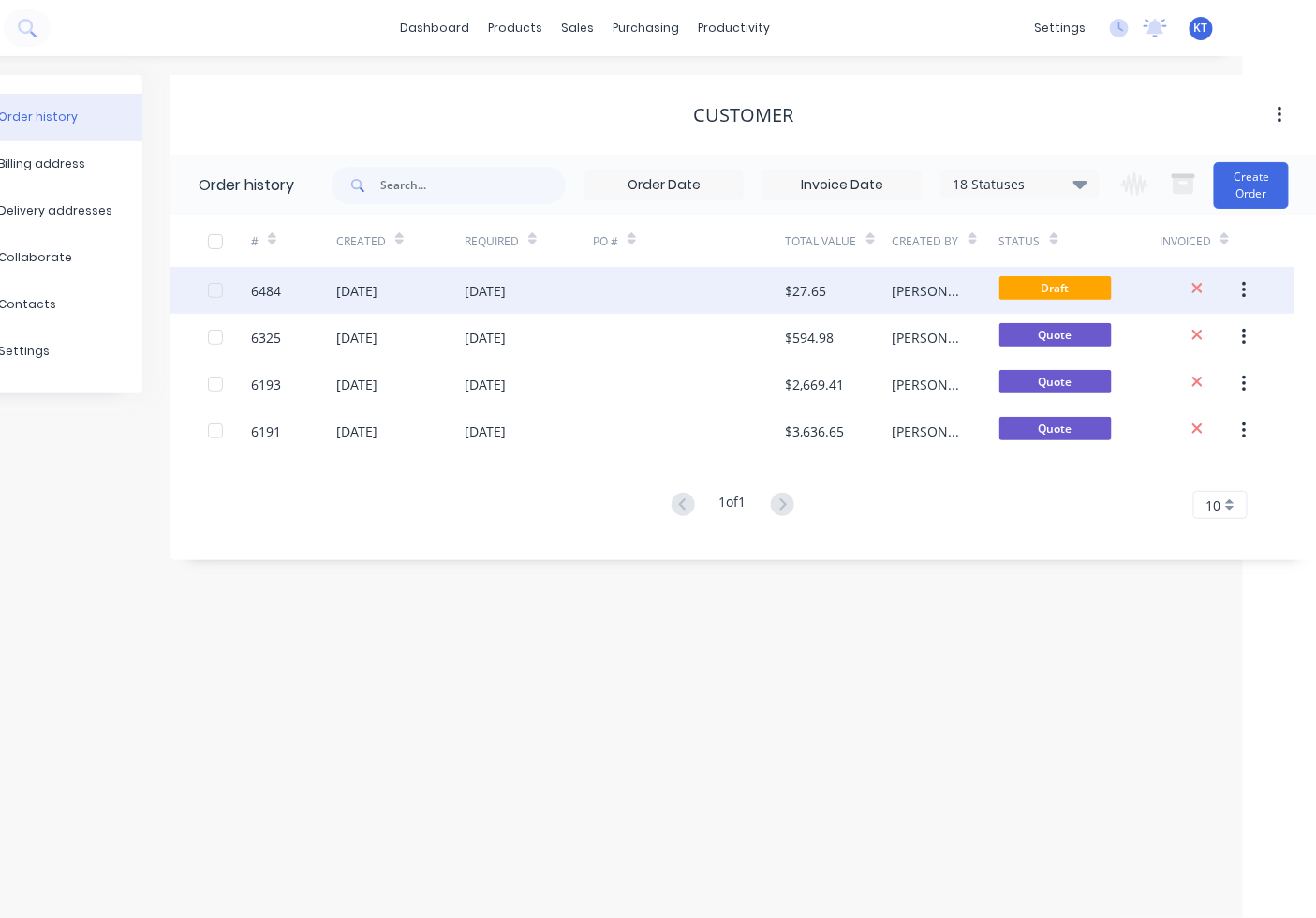
click at [1246, 286] on button "button" at bounding box center [1244, 289] width 44 height 33
click at [1173, 379] on div "Duplicate" at bounding box center [1177, 377] width 144 height 28
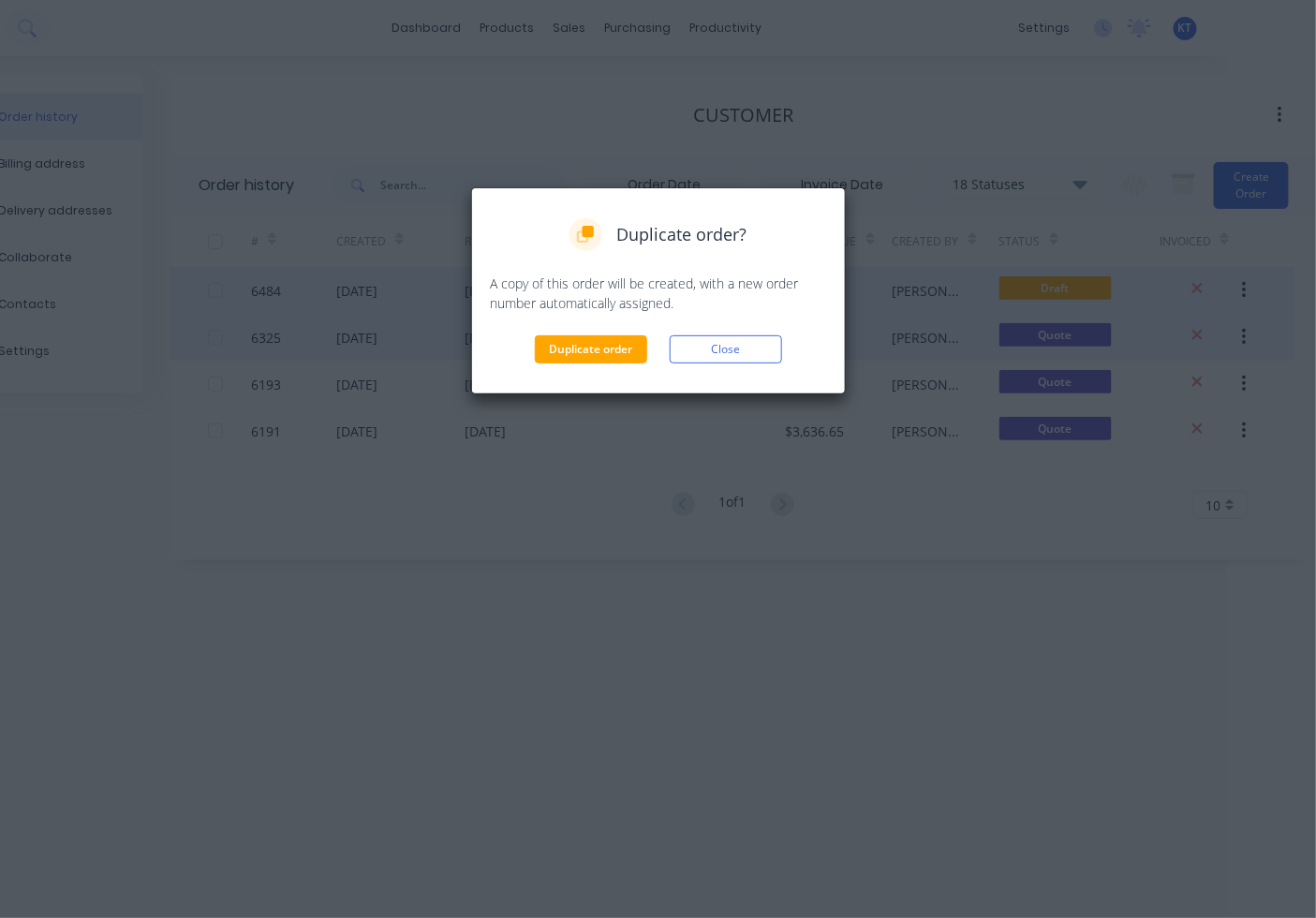
click at [752, 357] on button "Close" at bounding box center [726, 349] width 112 height 29
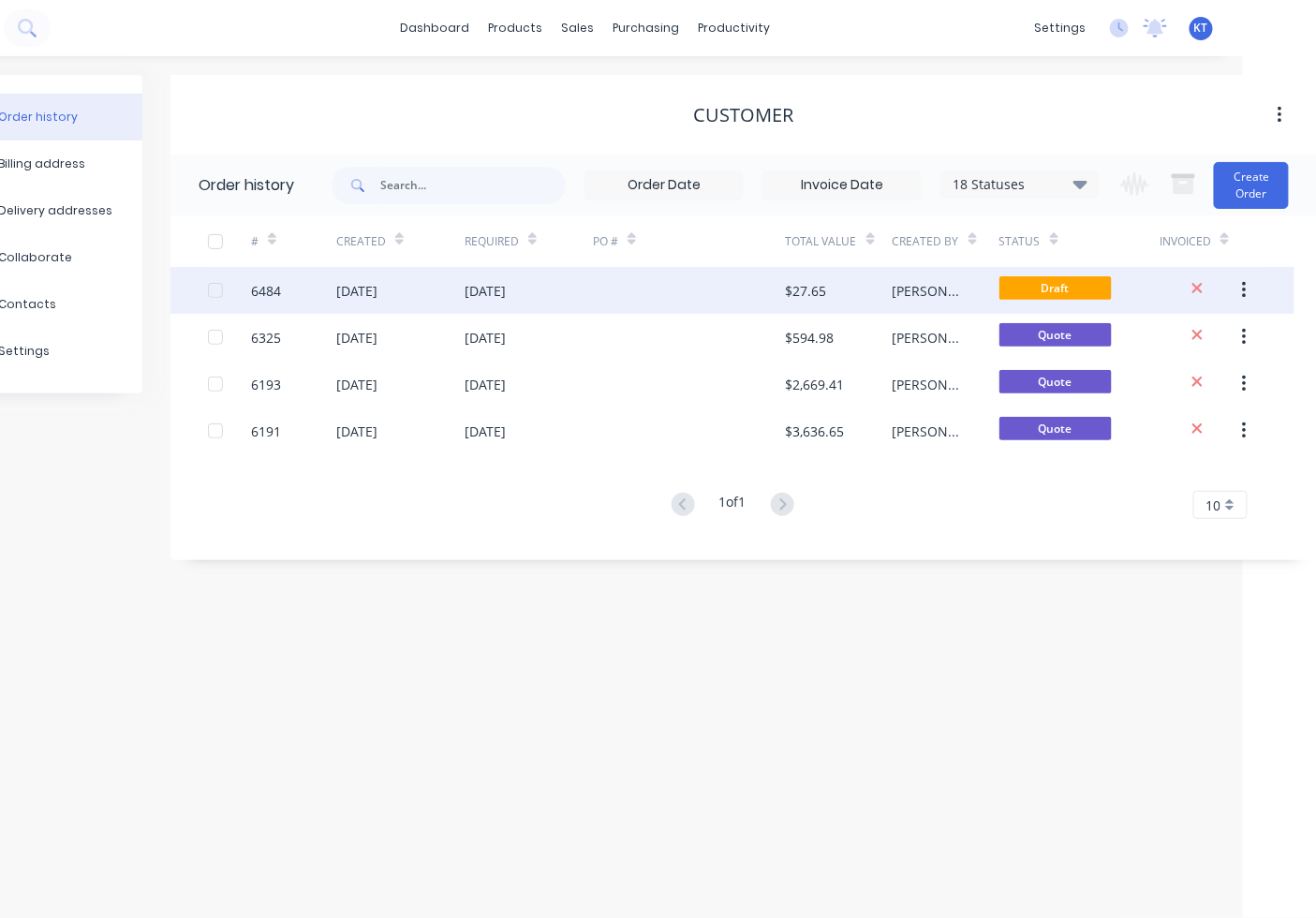
click at [1238, 290] on button "button" at bounding box center [1244, 289] width 44 height 33
click at [1130, 345] on div "Archive" at bounding box center [1177, 339] width 144 height 28
